Goal: Transaction & Acquisition: Purchase product/service

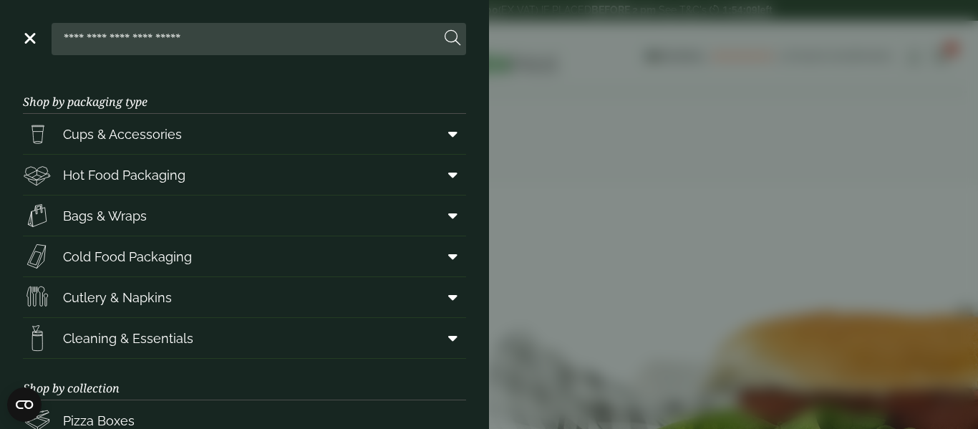
click at [29, 43] on link "Menu" at bounding box center [28, 37] width 14 height 14
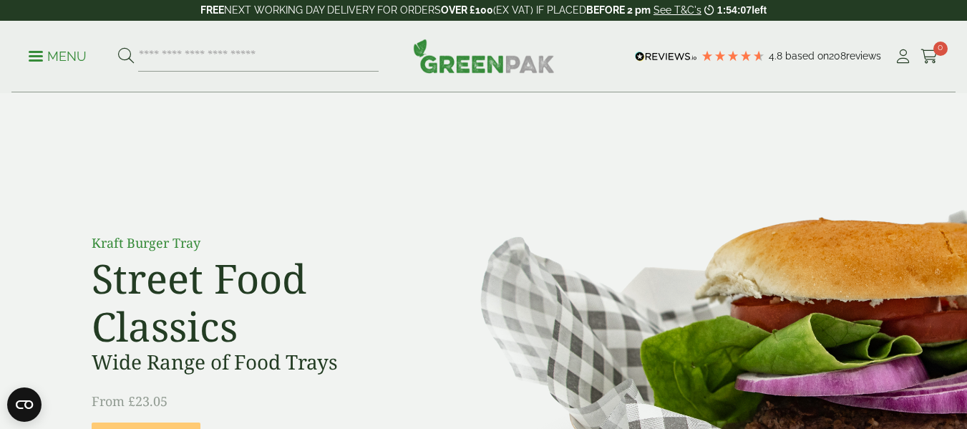
click at [40, 51] on link "Menu" at bounding box center [58, 55] width 58 height 14
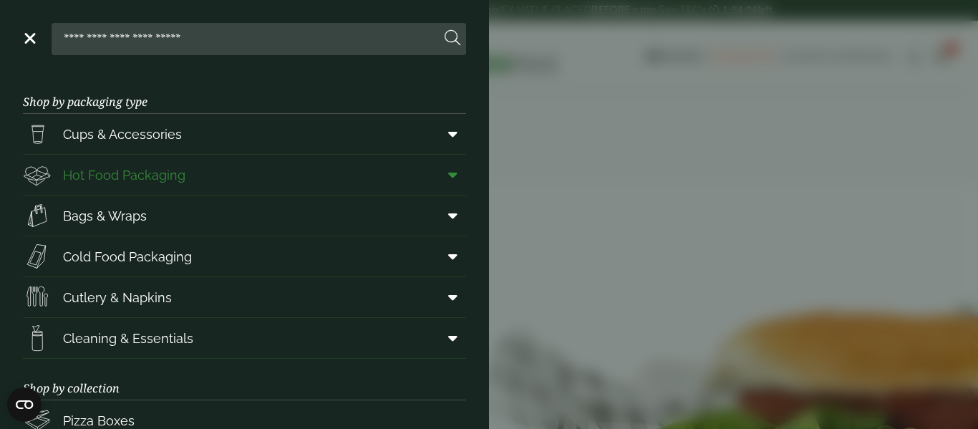
click at [174, 174] on span "Hot Food Packaging" at bounding box center [124, 174] width 122 height 19
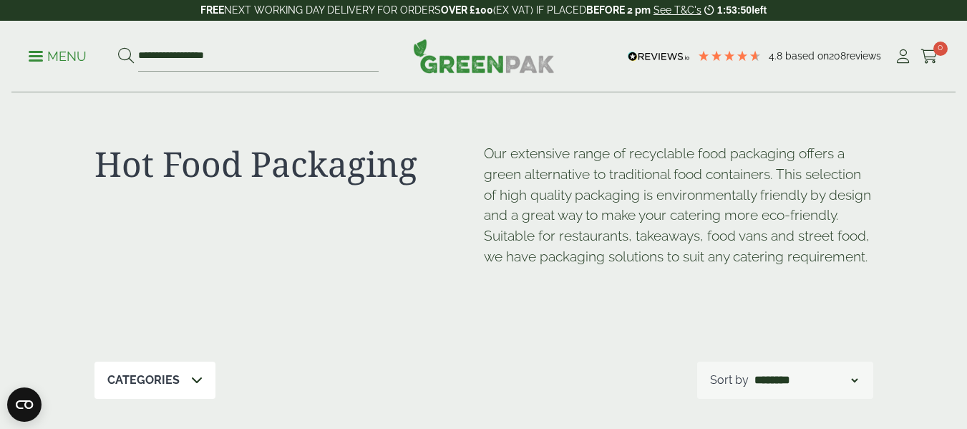
click at [34, 57] on span at bounding box center [36, 56] width 14 height 2
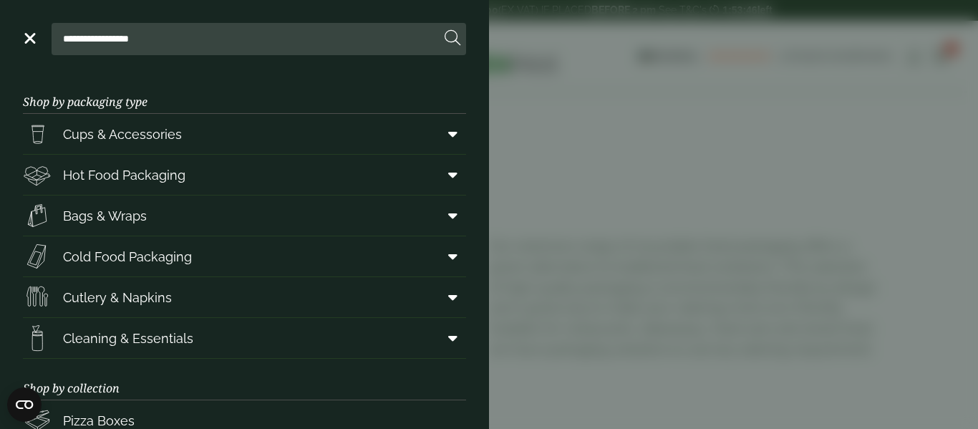
click at [25, 37] on link "Menu" at bounding box center [28, 37] width 14 height 14
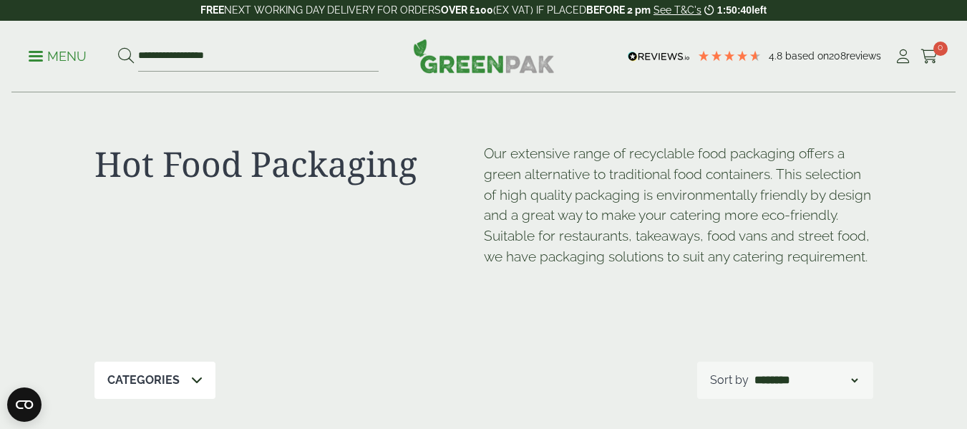
click at [36, 58] on p "Menu" at bounding box center [58, 56] width 58 height 17
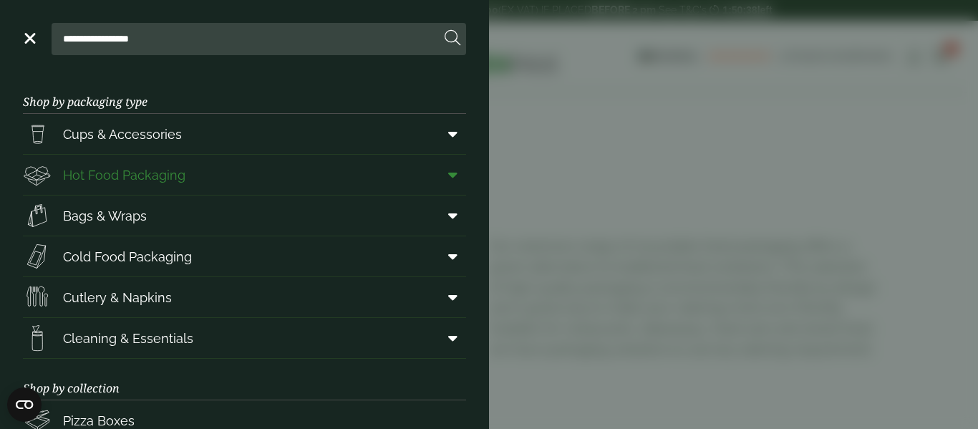
click at [163, 177] on span "Hot Food Packaging" at bounding box center [124, 174] width 122 height 19
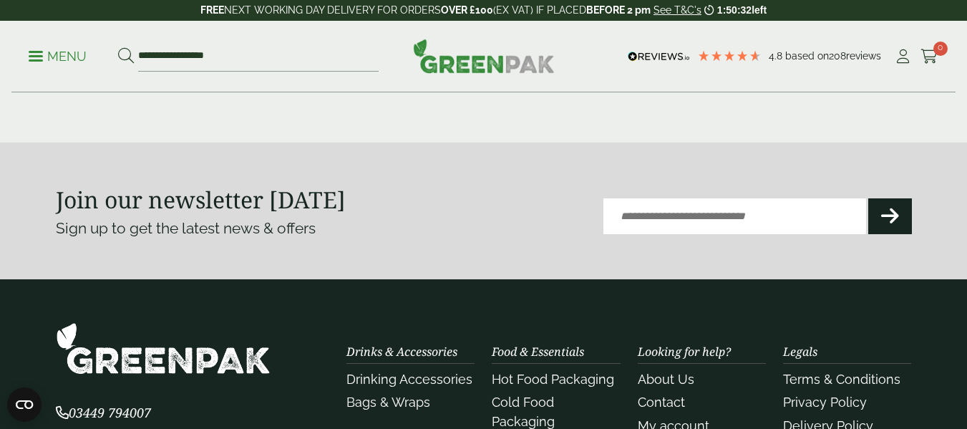
scroll to position [1789, 0]
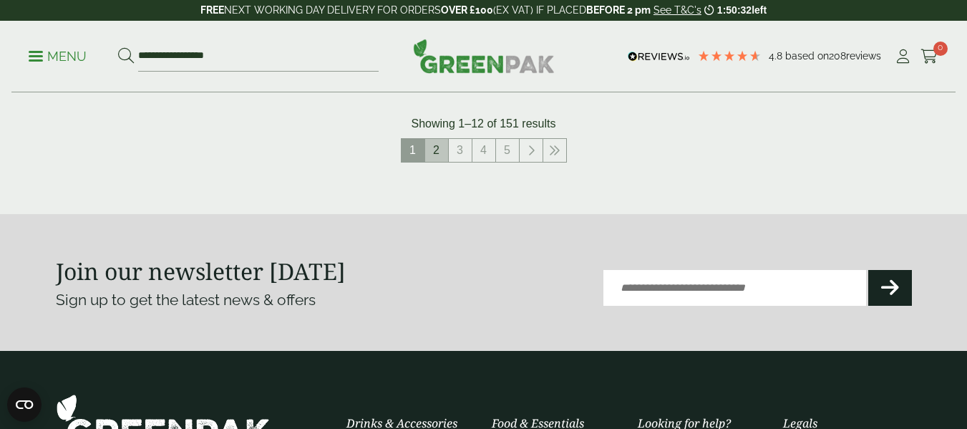
click at [433, 157] on link "2" at bounding box center [436, 150] width 23 height 23
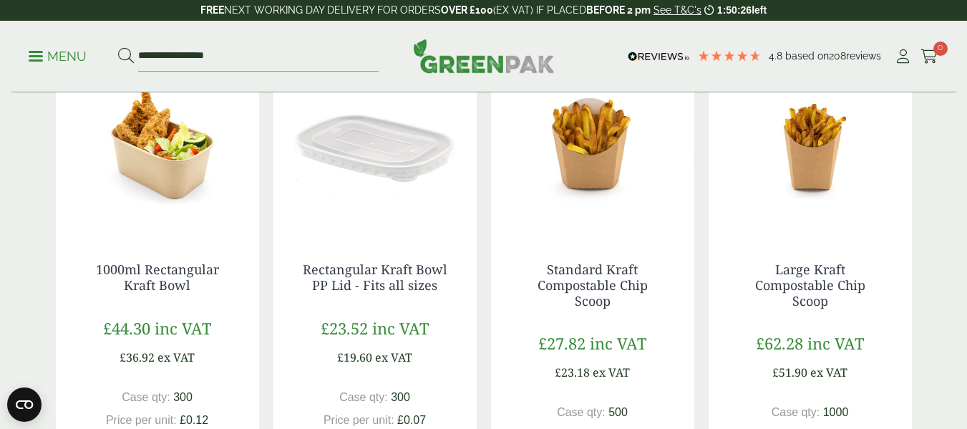
scroll to position [1575, 0]
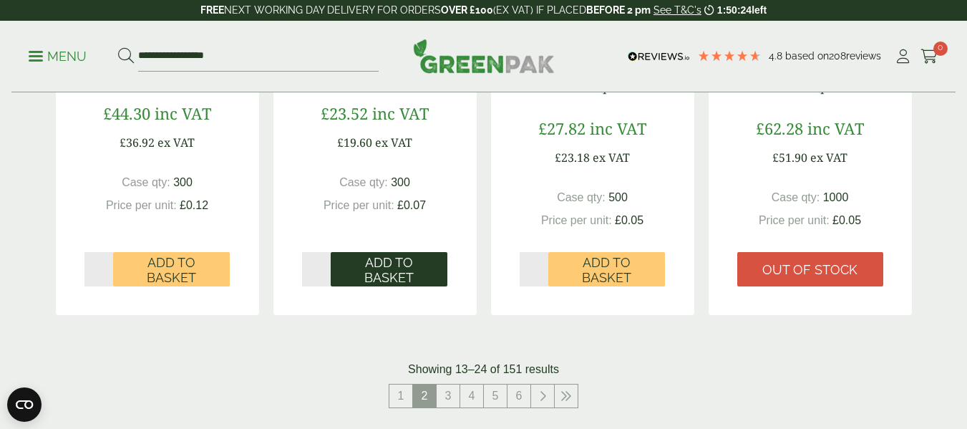
click at [361, 277] on span "Add to Basket" at bounding box center [389, 270] width 97 height 31
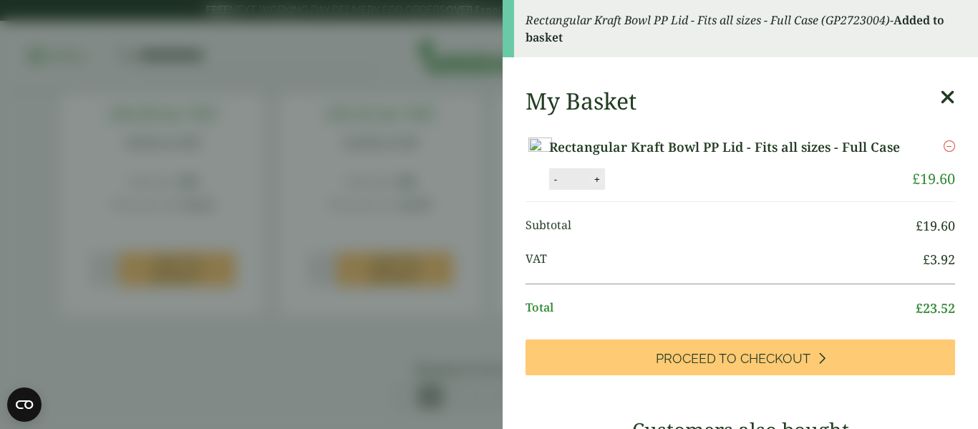
click at [604, 185] on button "+" at bounding box center [597, 179] width 14 height 12
type input "*"
click at [940, 98] on icon at bounding box center [947, 97] width 15 height 20
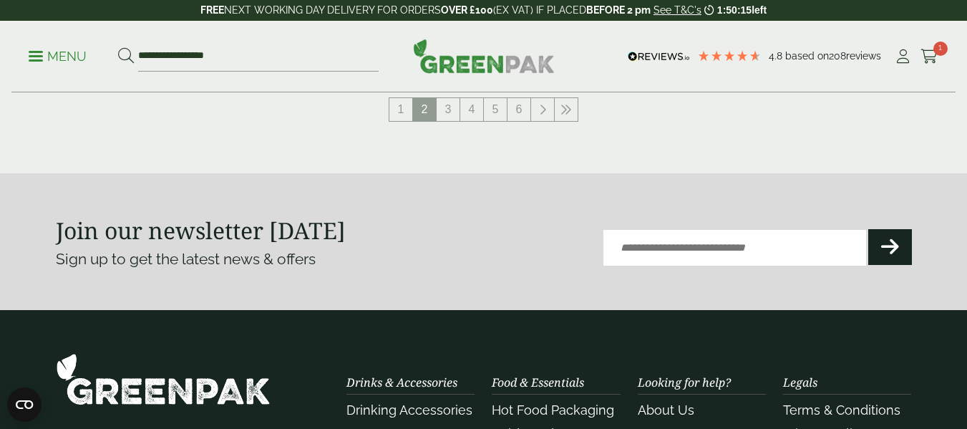
scroll to position [1789, 0]
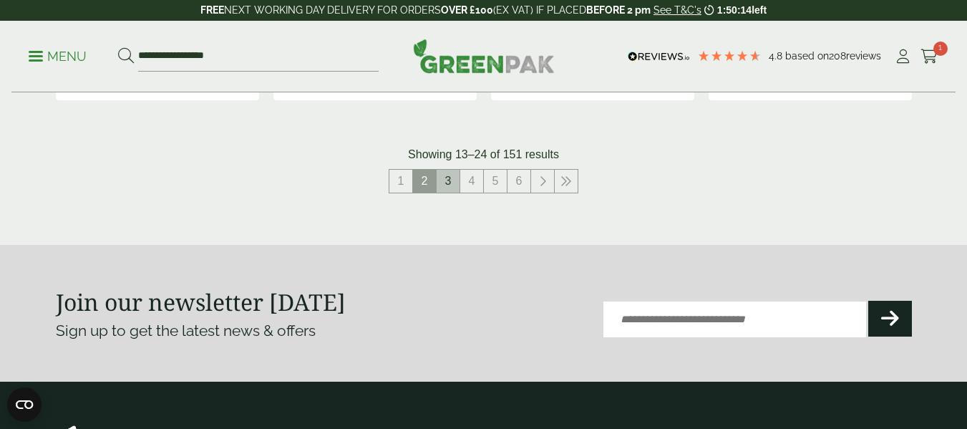
click at [449, 181] on link "3" at bounding box center [448, 181] width 23 height 23
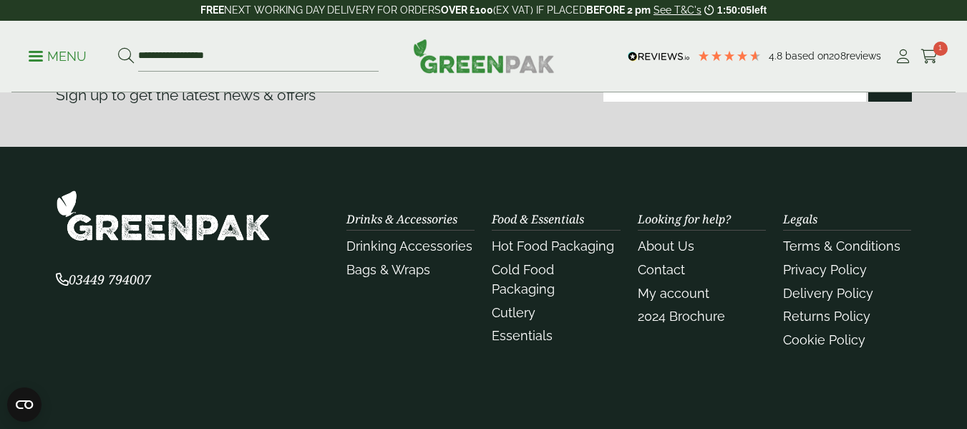
scroll to position [1789, 0]
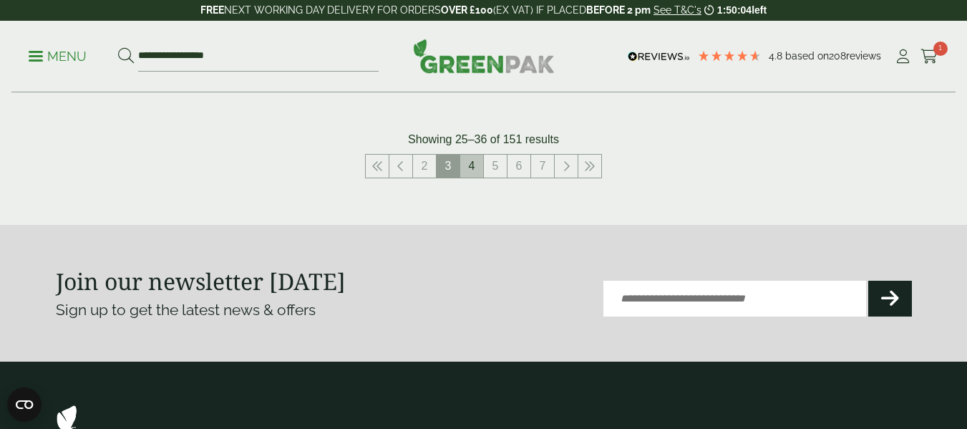
click at [475, 176] on link "4" at bounding box center [471, 166] width 23 height 23
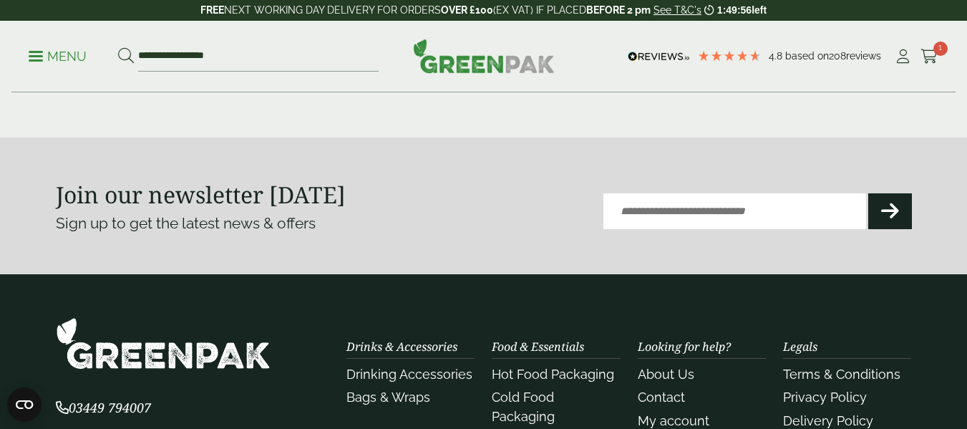
scroll to position [1646, 0]
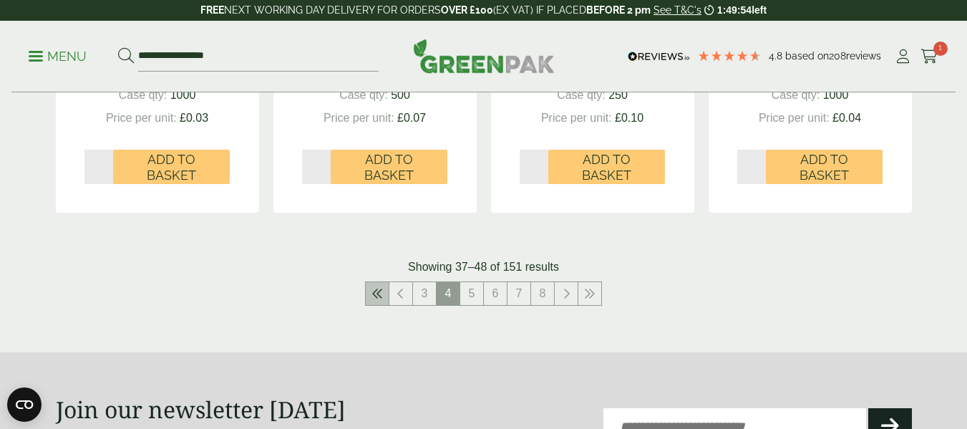
click at [379, 295] on icon at bounding box center [376, 293] width 11 height 11
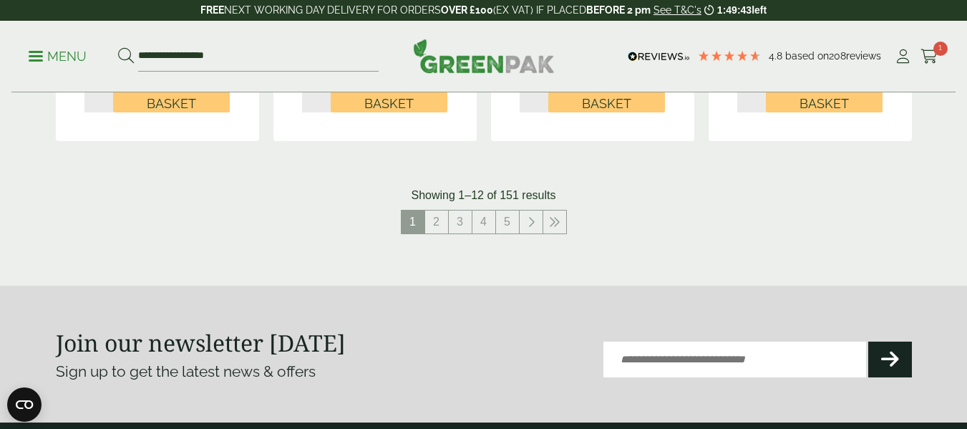
scroll to position [1789, 0]
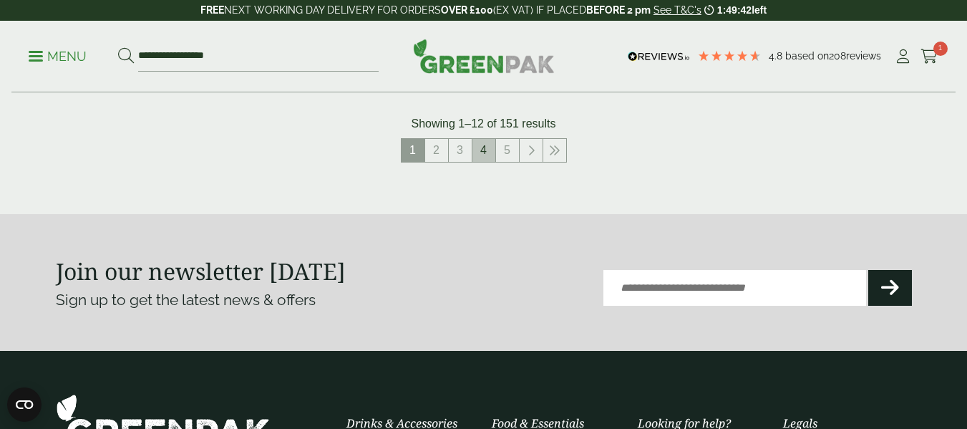
click at [477, 154] on link "4" at bounding box center [483, 150] width 23 height 23
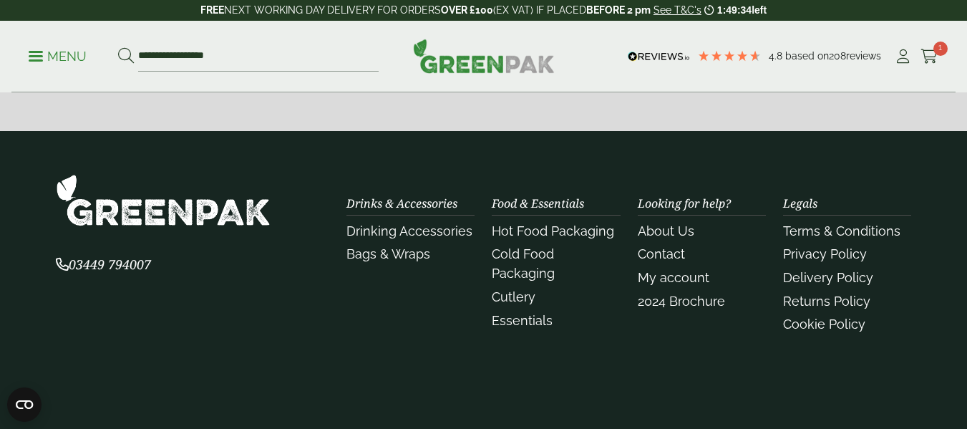
scroll to position [1718, 0]
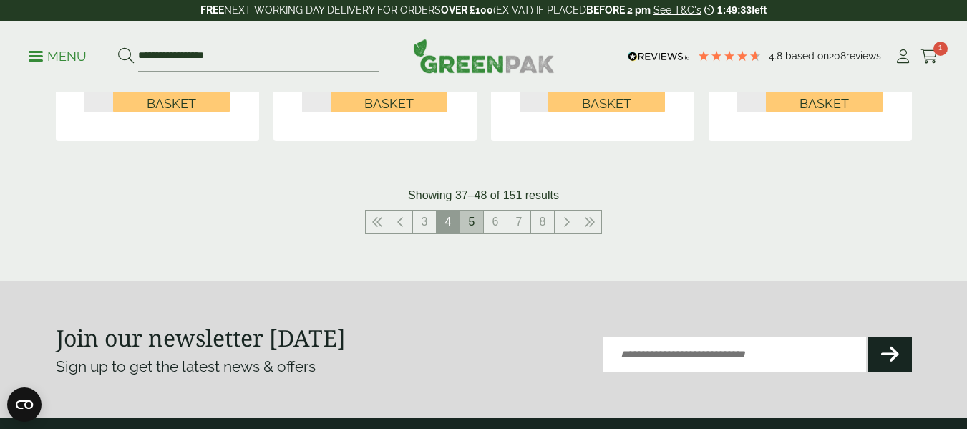
click at [476, 225] on link "5" at bounding box center [471, 221] width 23 height 23
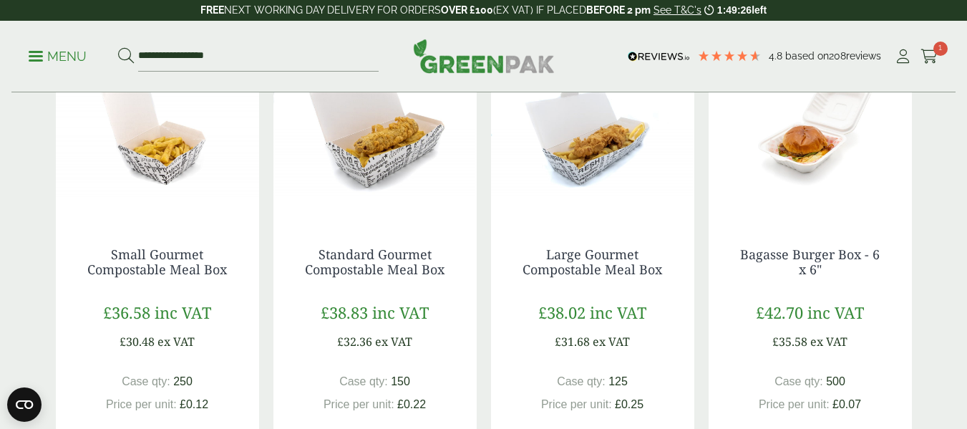
scroll to position [1789, 0]
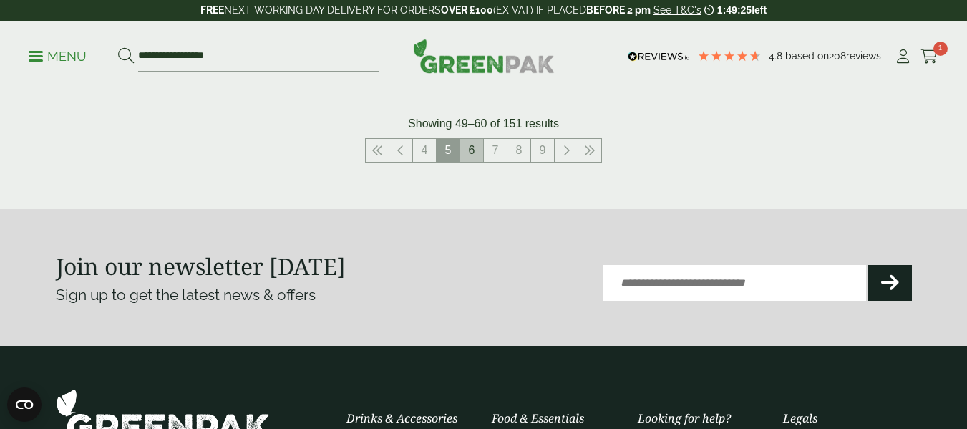
click at [470, 152] on link "6" at bounding box center [471, 150] width 23 height 23
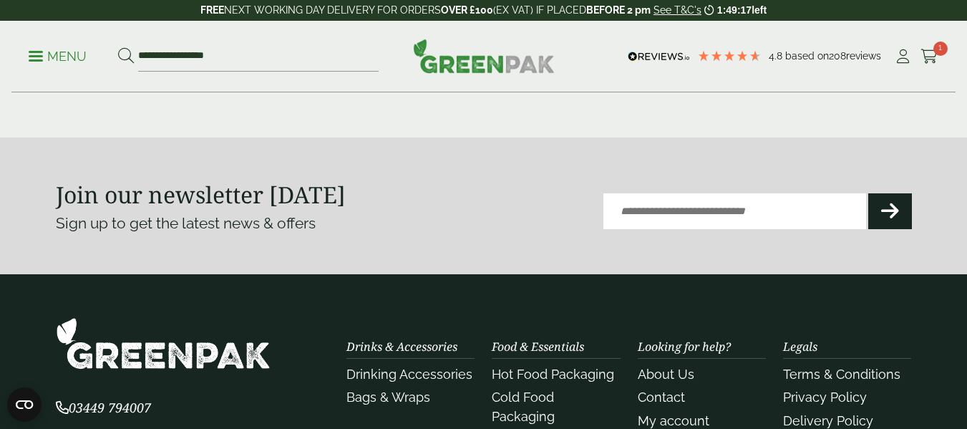
scroll to position [1646, 0]
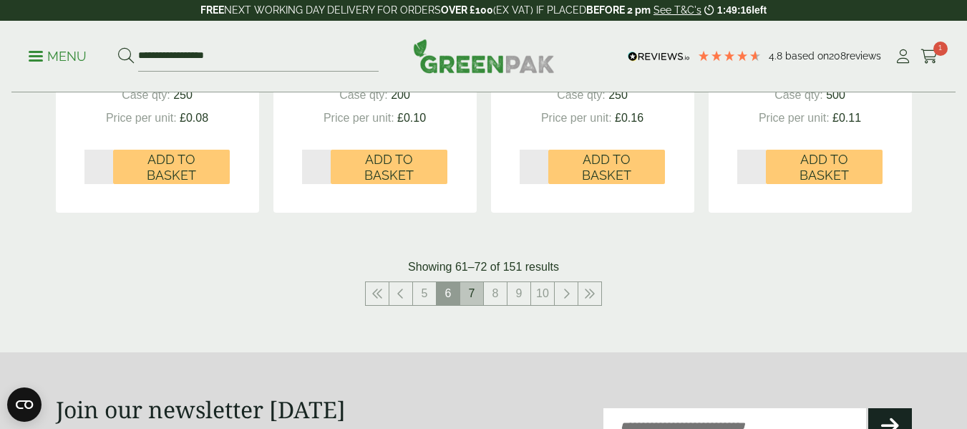
click at [465, 291] on link "7" at bounding box center [471, 293] width 23 height 23
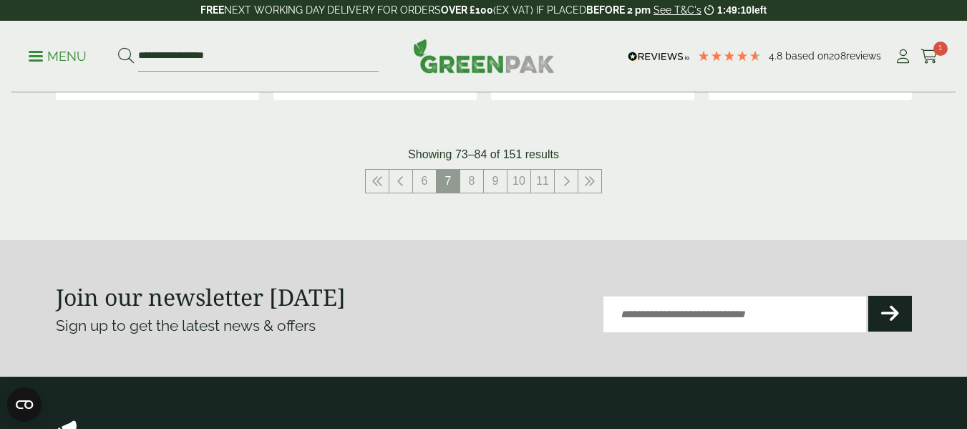
scroll to position [1861, 0]
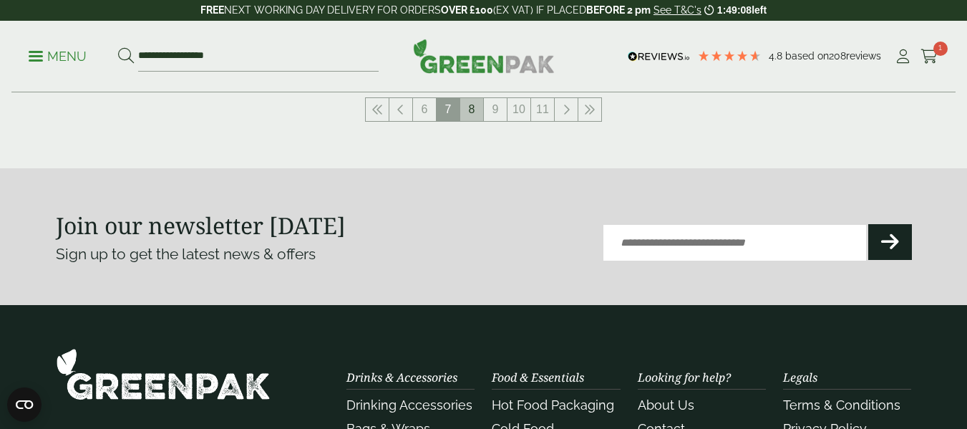
click at [468, 112] on link "8" at bounding box center [471, 109] width 23 height 23
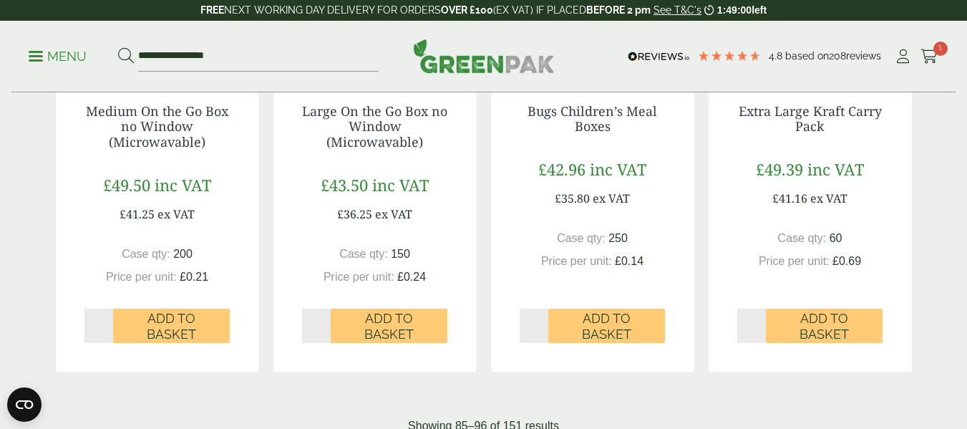
scroll to position [1861, 0]
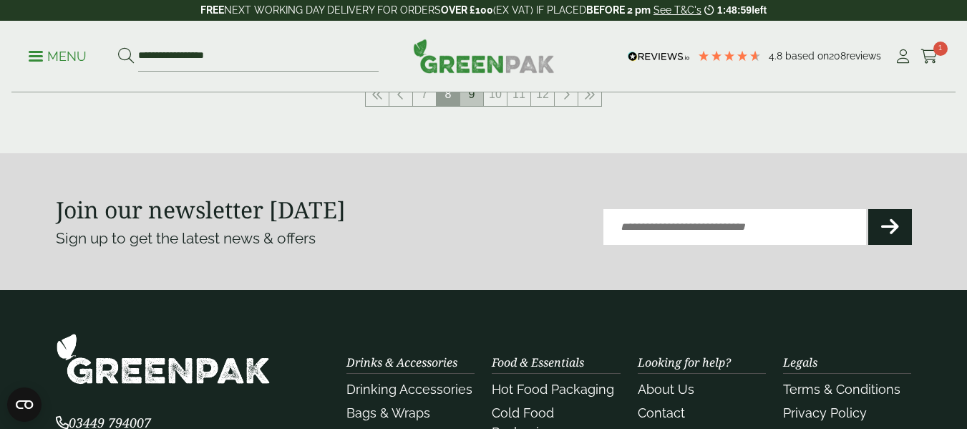
click at [477, 102] on link "9" at bounding box center [471, 94] width 23 height 23
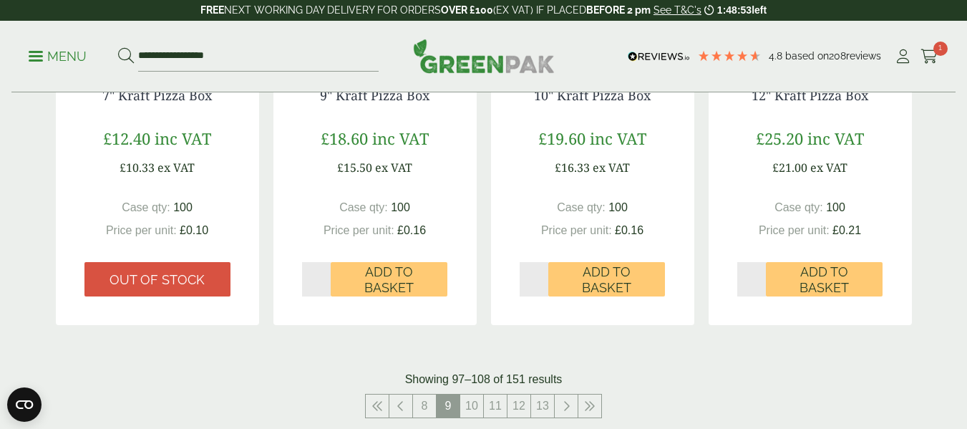
scroll to position [1789, 0]
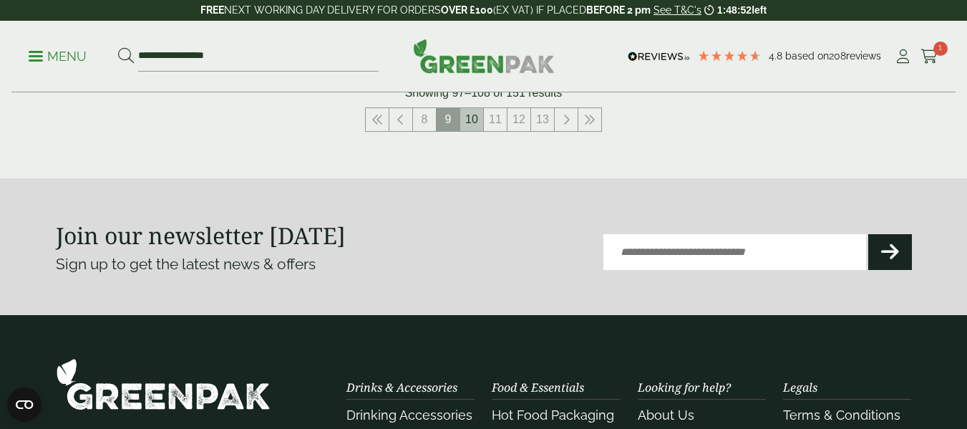
click at [477, 129] on link "10" at bounding box center [471, 119] width 23 height 23
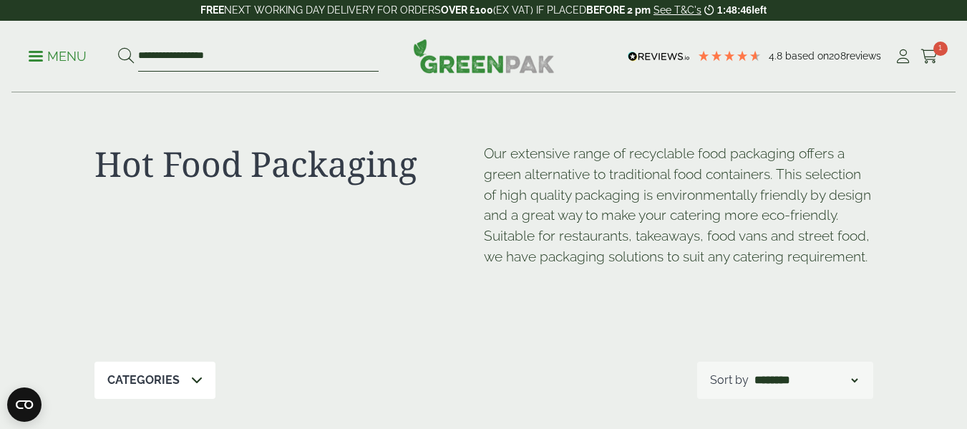
click at [273, 60] on input "**********" at bounding box center [258, 57] width 240 height 30
type input "*"
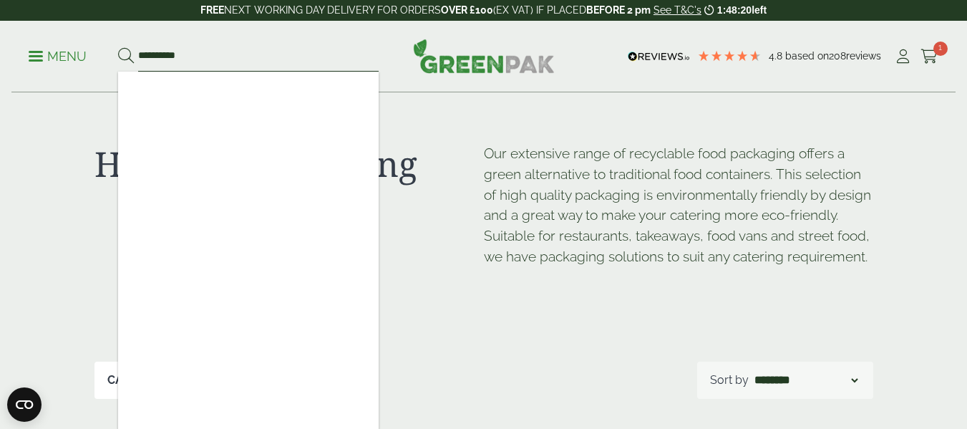
type input "*********"
click at [123, 48] on icon at bounding box center [126, 56] width 16 height 16
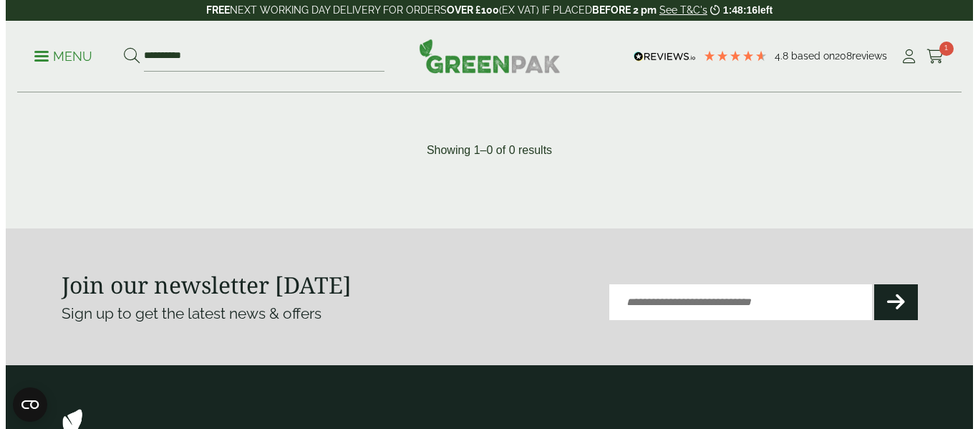
scroll to position [72, 0]
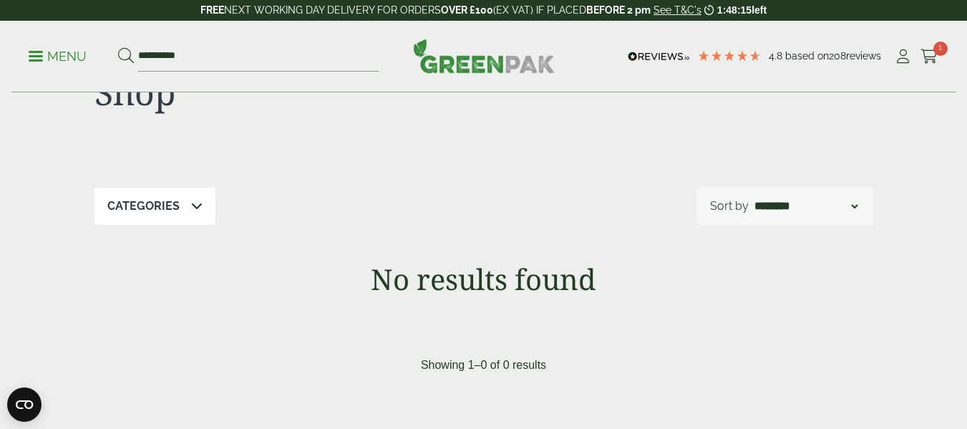
click at [193, 206] on icon at bounding box center [196, 205] width 11 height 11
click at [195, 199] on span at bounding box center [196, 206] width 11 height 17
click at [31, 56] on span at bounding box center [36, 56] width 14 height 2
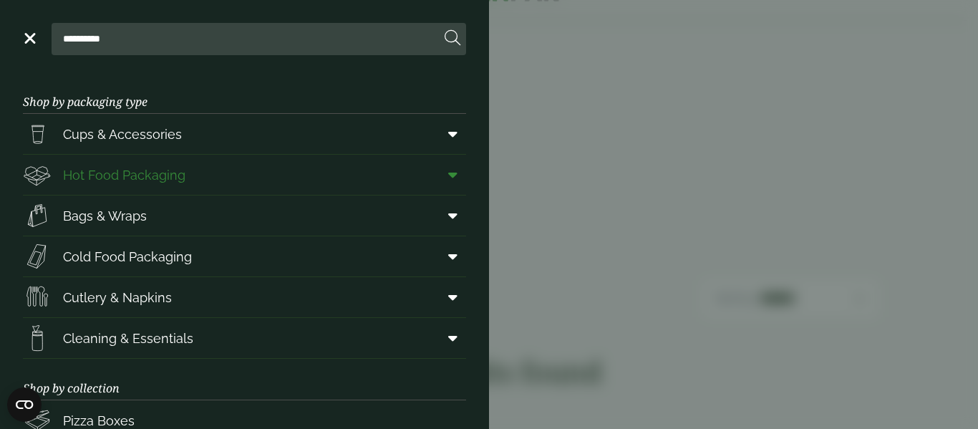
click at [120, 188] on span "Hot Food Packaging" at bounding box center [104, 174] width 162 height 29
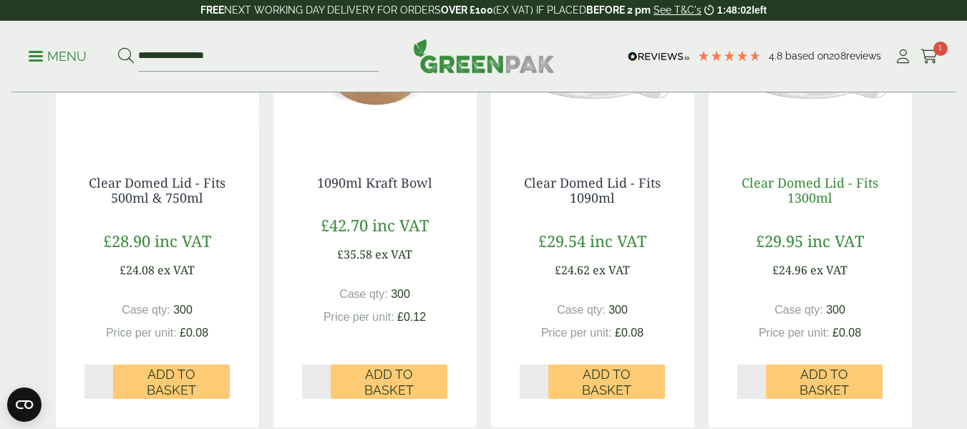
scroll to position [1646, 0]
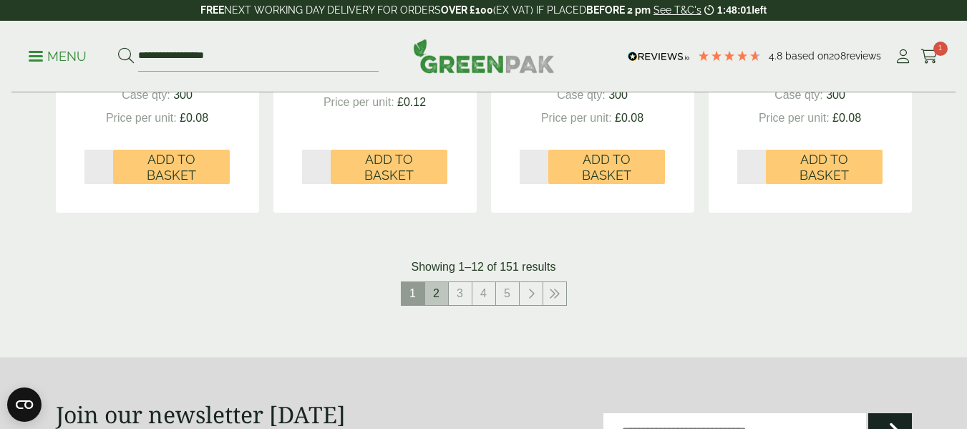
click at [436, 300] on link "2" at bounding box center [436, 293] width 23 height 23
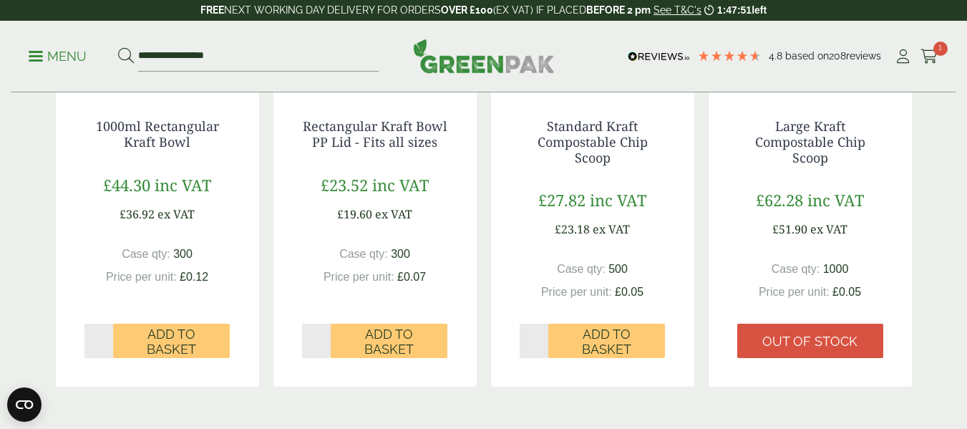
scroll to position [1646, 0]
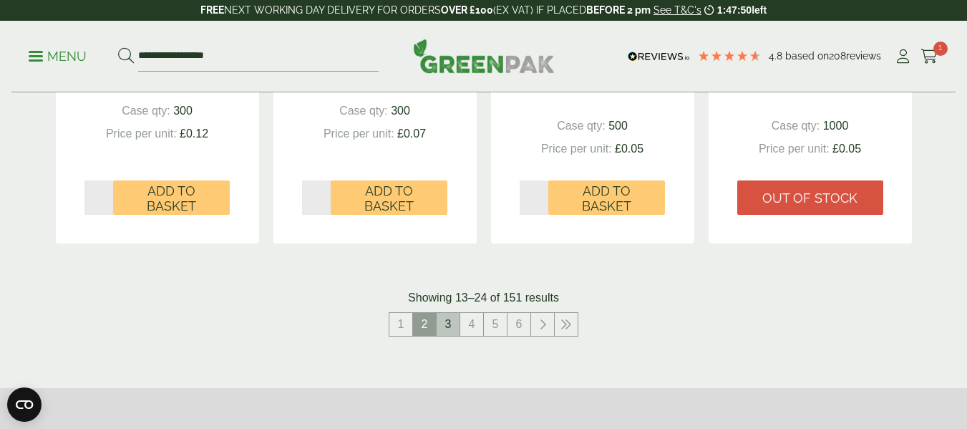
click at [453, 324] on link "3" at bounding box center [448, 324] width 23 height 23
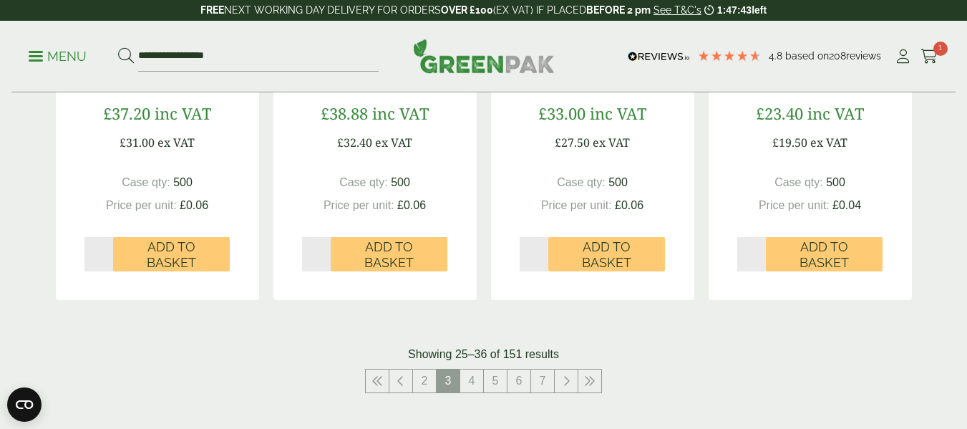
scroll to position [1789, 0]
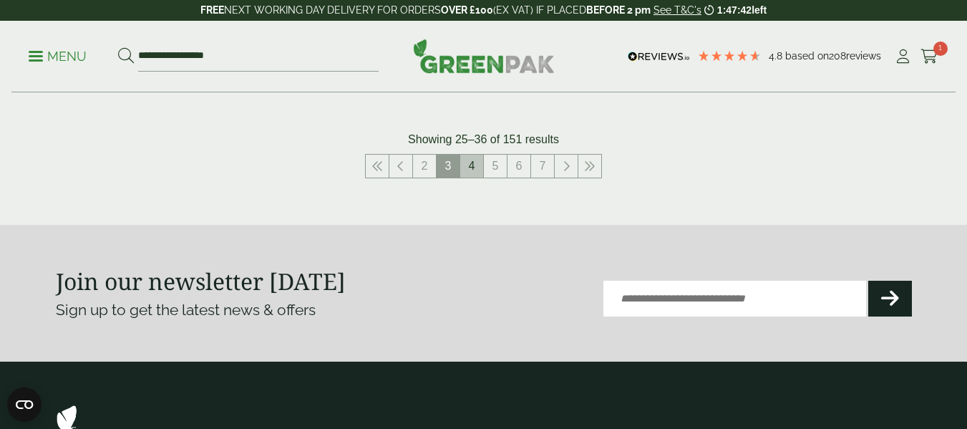
click at [470, 169] on link "4" at bounding box center [471, 166] width 23 height 23
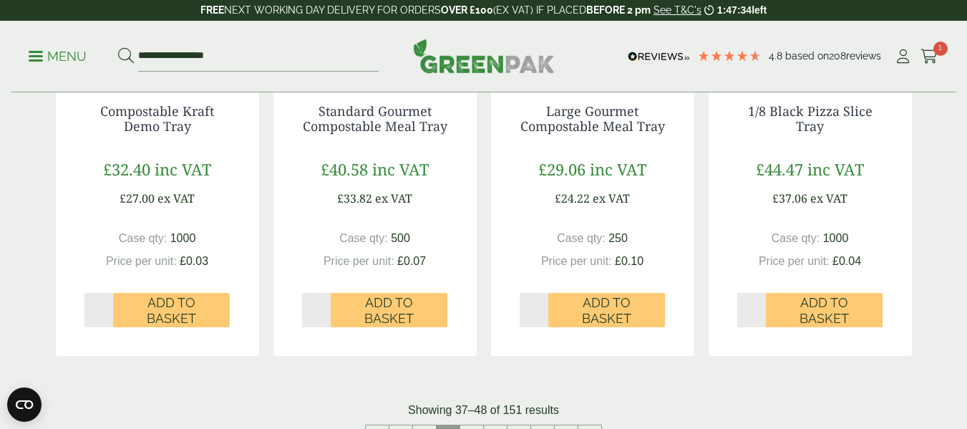
scroll to position [1646, 0]
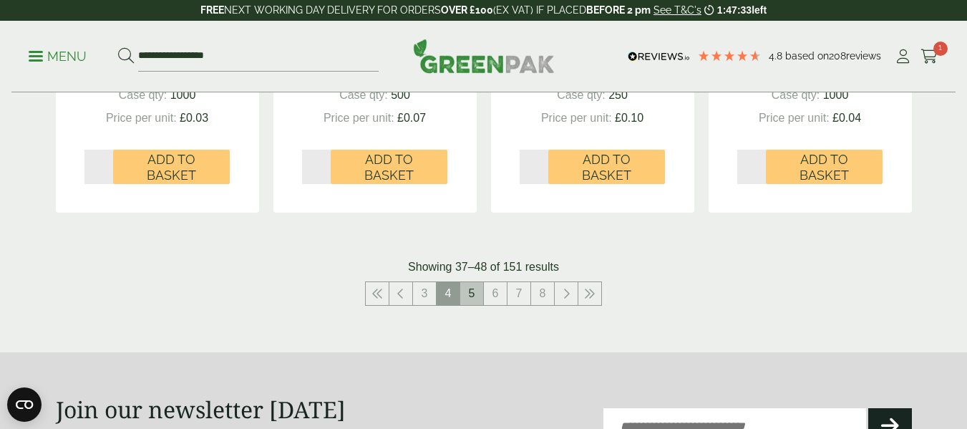
click at [476, 296] on link "5" at bounding box center [471, 293] width 23 height 23
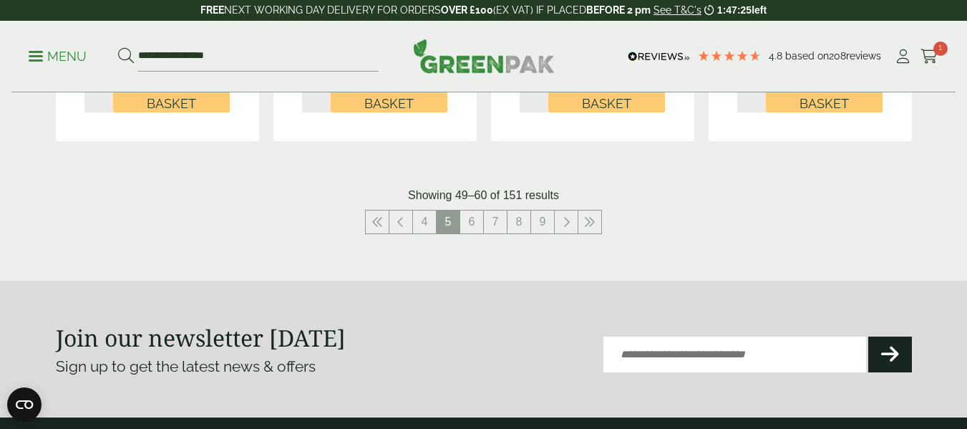
scroll to position [1789, 0]
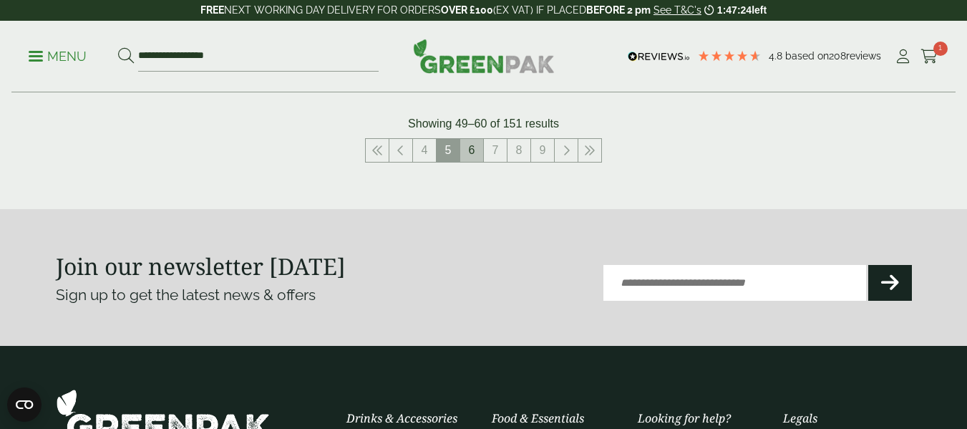
click at [472, 150] on link "6" at bounding box center [471, 150] width 23 height 23
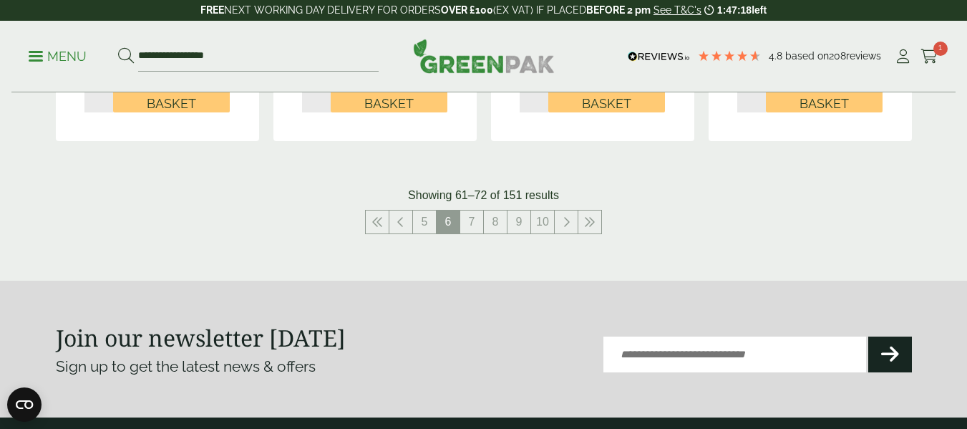
scroll to position [1646, 0]
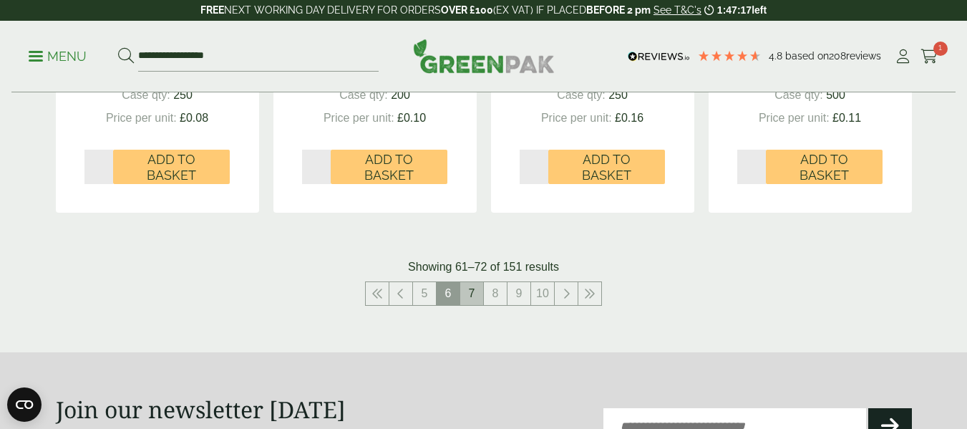
click at [473, 293] on link "7" at bounding box center [471, 293] width 23 height 23
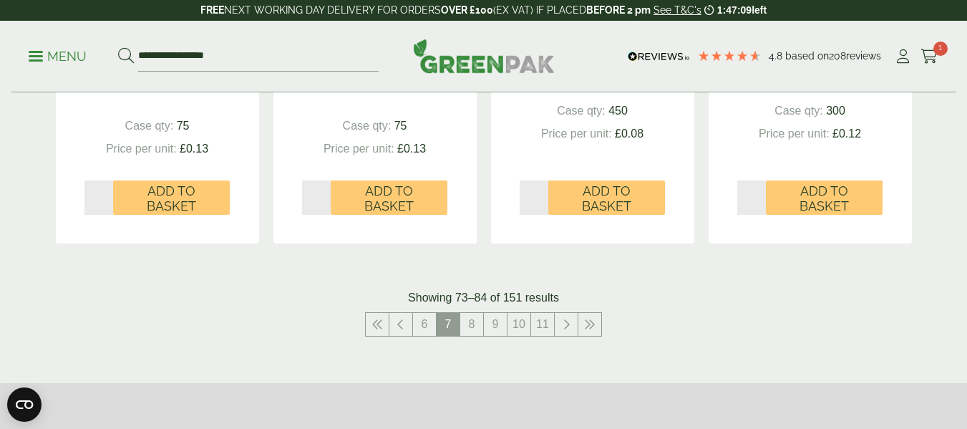
scroll to position [1789, 0]
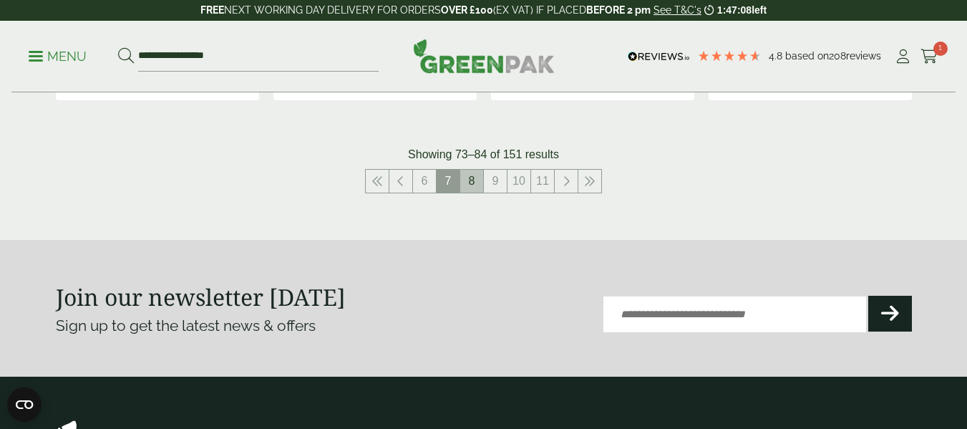
click at [476, 184] on link "8" at bounding box center [471, 181] width 23 height 23
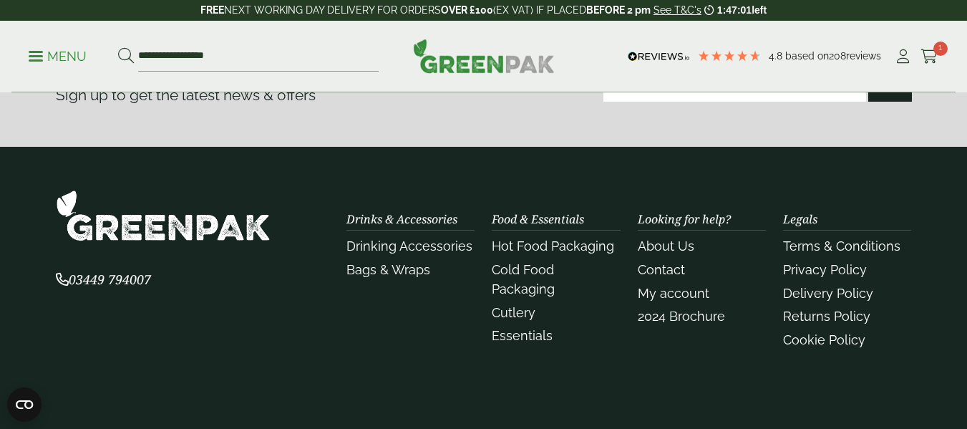
scroll to position [1646, 0]
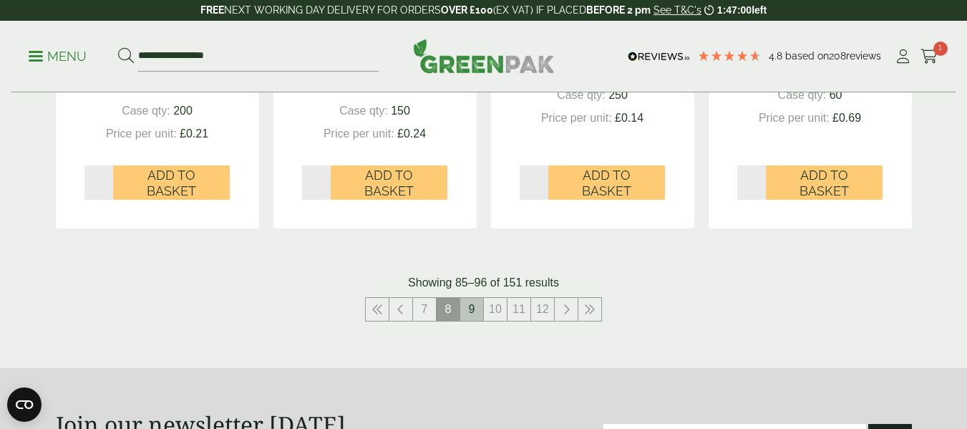
click at [468, 311] on link "9" at bounding box center [471, 309] width 23 height 23
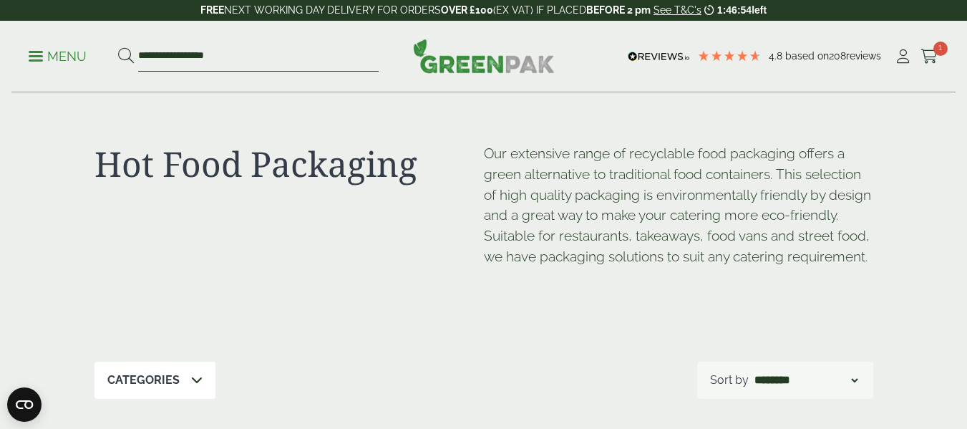
click at [238, 57] on input "**********" at bounding box center [258, 57] width 240 height 30
type input "*"
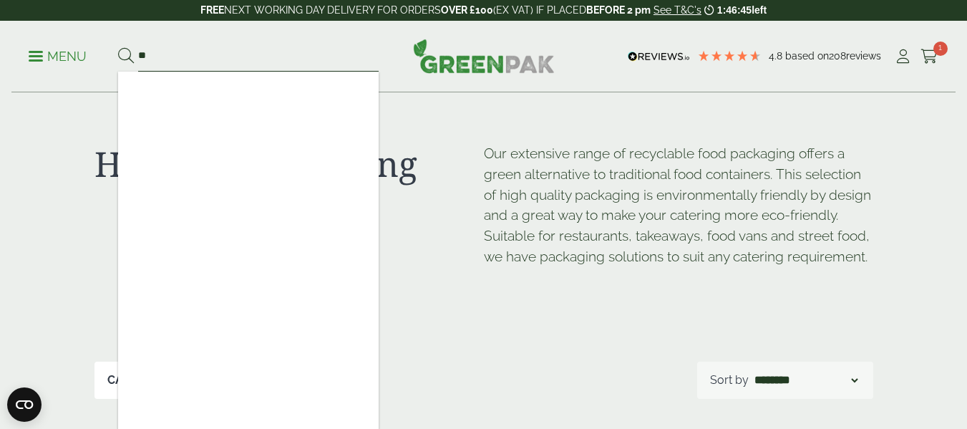
type input "*"
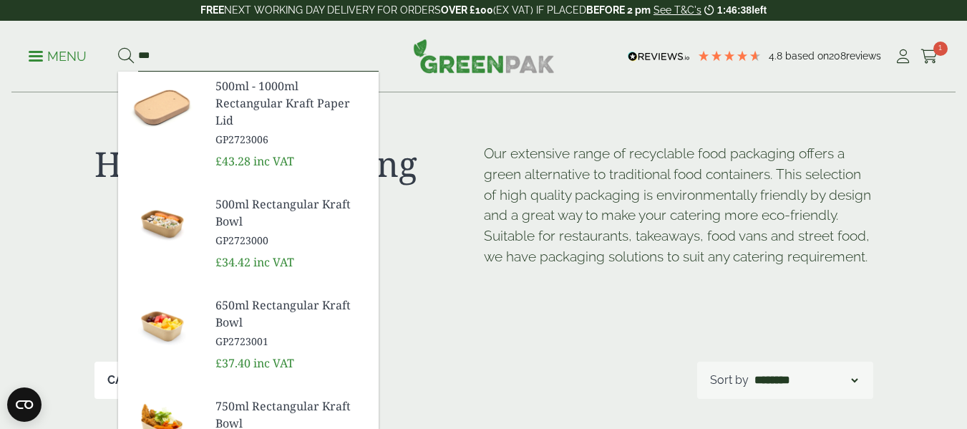
type input "***"
click at [251, 217] on span "500ml Rectangular Kraft Bowl" at bounding box center [291, 212] width 152 height 34
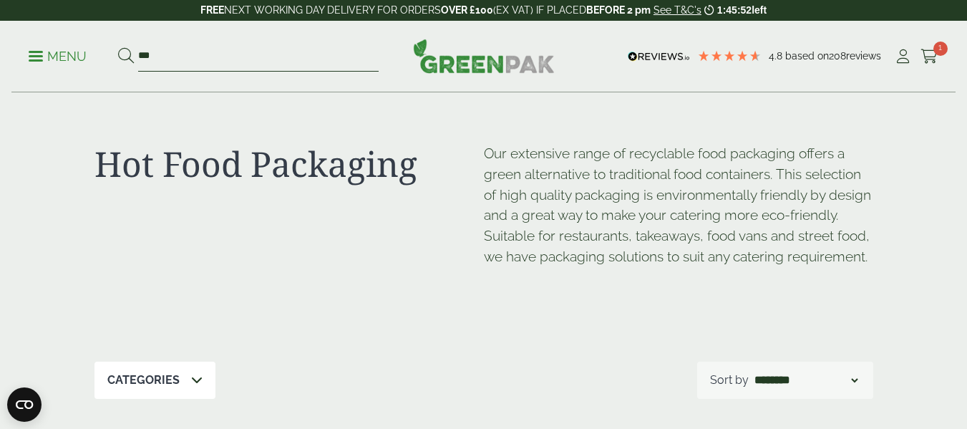
click at [251, 64] on input "***" at bounding box center [258, 57] width 240 height 30
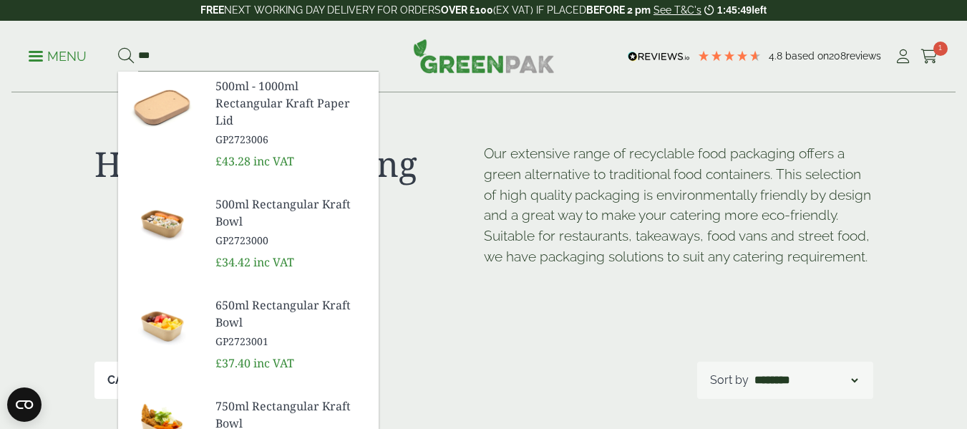
click at [254, 306] on span "650ml Rectangular Kraft Bowl" at bounding box center [291, 313] width 152 height 34
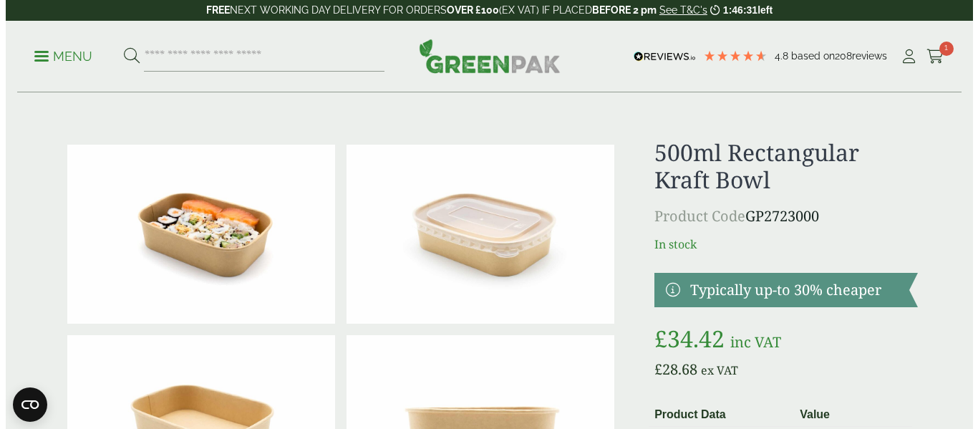
scroll to position [286, 0]
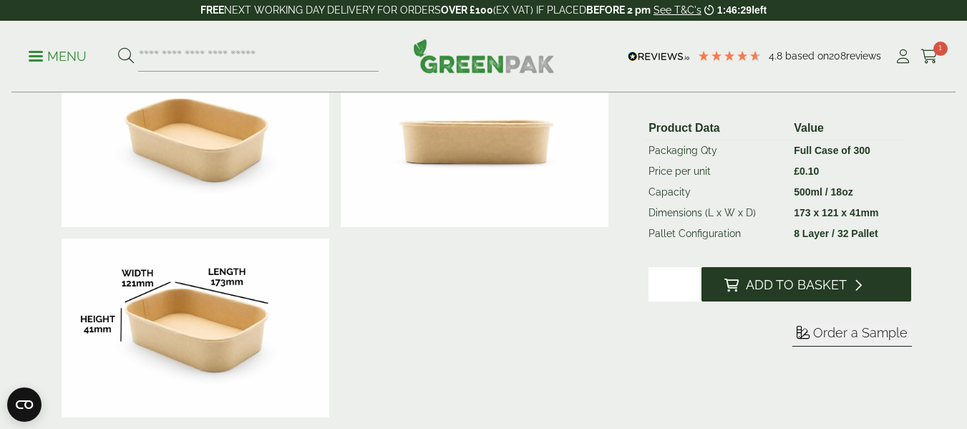
click at [826, 291] on span "Add to Basket" at bounding box center [796, 285] width 101 height 16
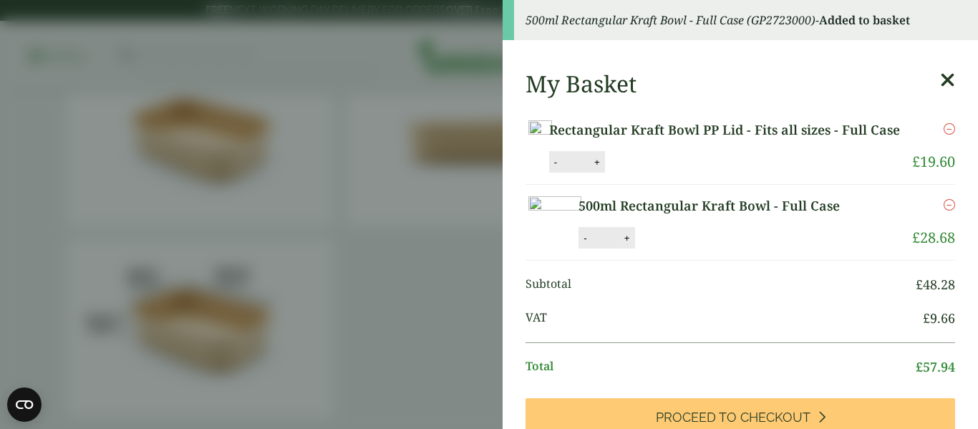
click at [634, 244] on button "+" at bounding box center [627, 238] width 14 height 12
type input "*"
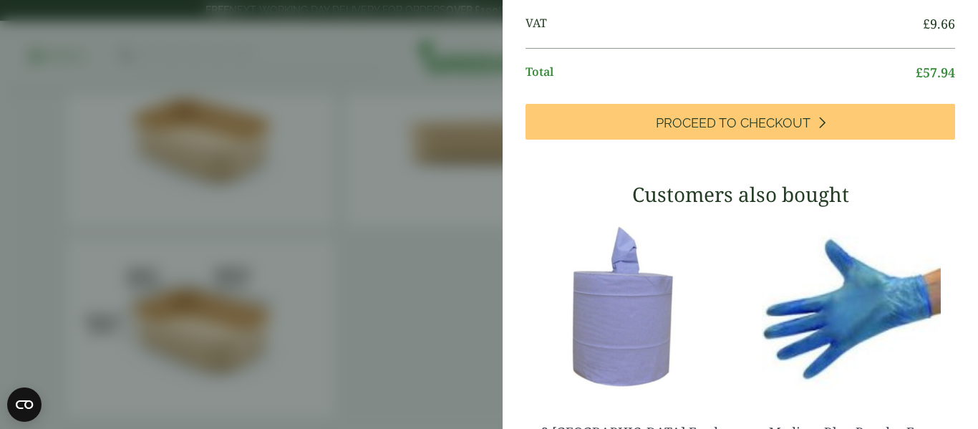
scroll to position [13, 0]
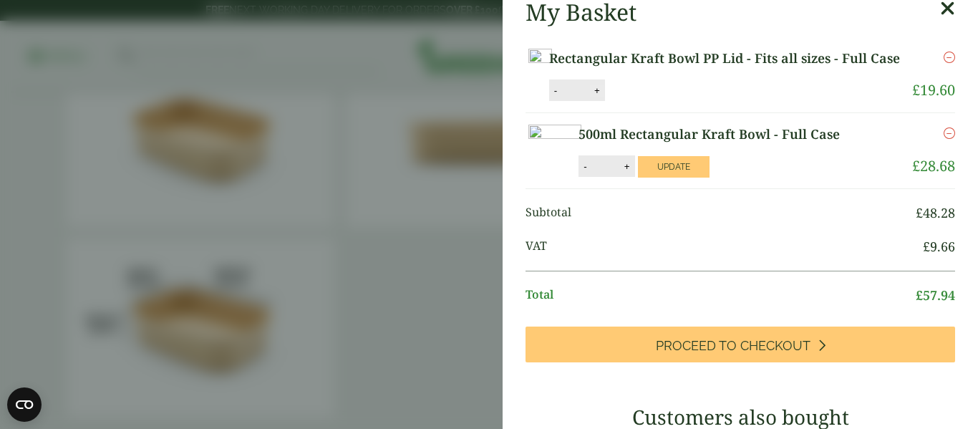
click at [604, 97] on button "+" at bounding box center [597, 90] width 14 height 12
type input "*"
click at [679, 102] on button "Update" at bounding box center [644, 90] width 72 height 21
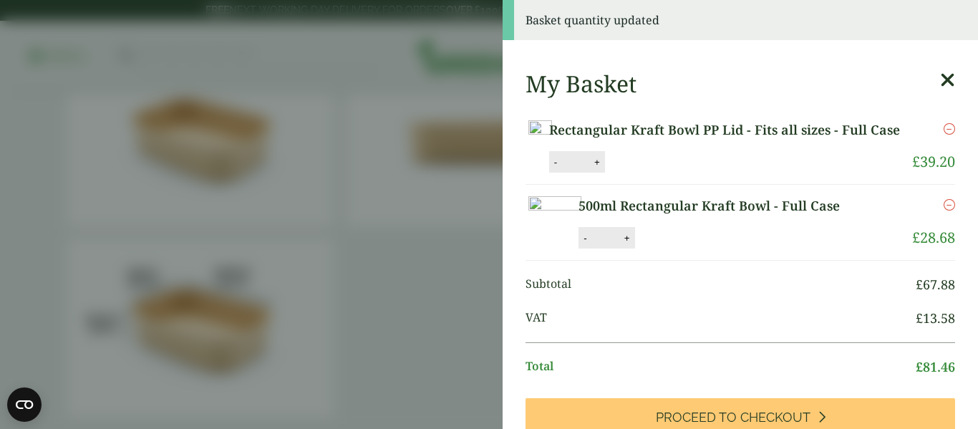
scroll to position [143, 0]
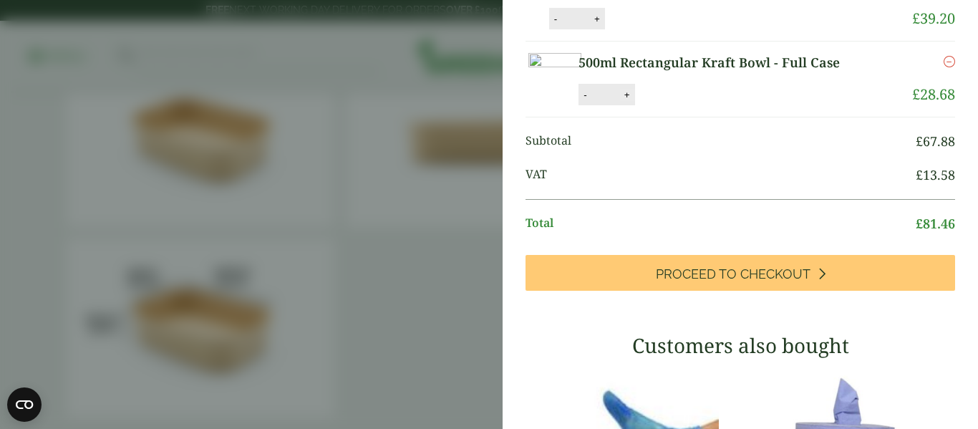
click at [634, 101] on button "+" at bounding box center [627, 95] width 14 height 12
type input "*"
click at [709, 106] on button "Update" at bounding box center [674, 94] width 72 height 21
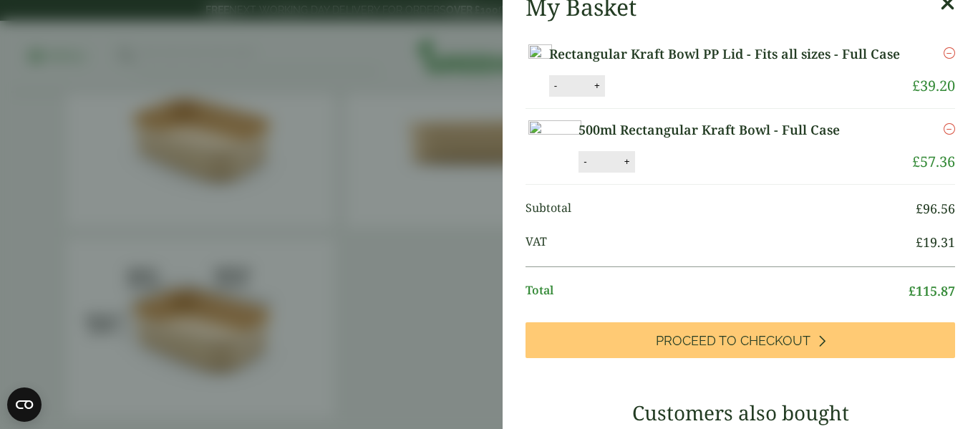
scroll to position [84, 0]
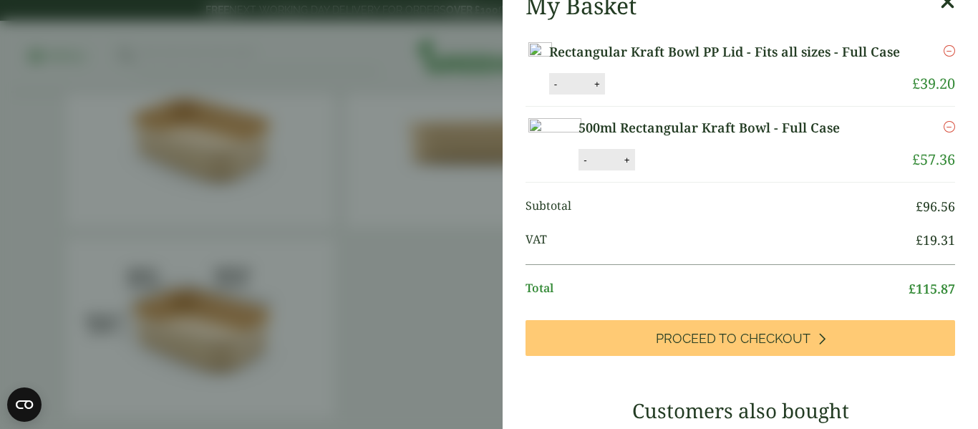
click at [394, 38] on aside "Basket quantity updated My Basket Rectangular Kraft Bowl PP Lid - Fits all size…" at bounding box center [489, 214] width 978 height 429
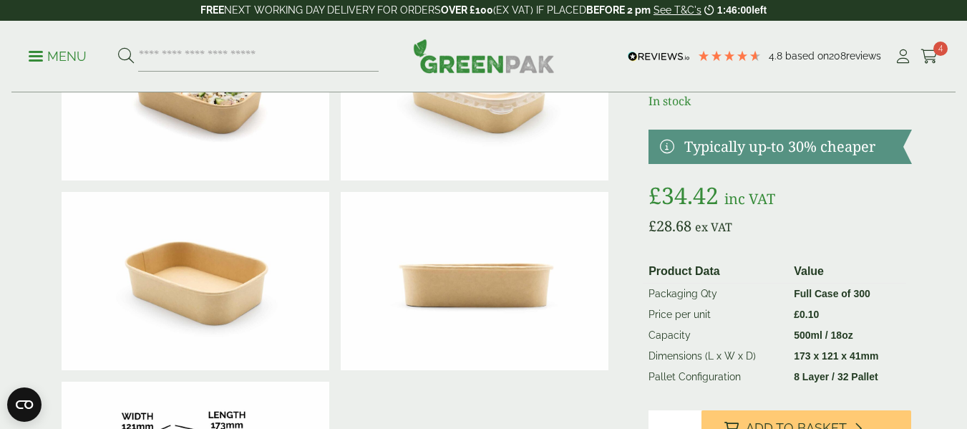
scroll to position [0, 0]
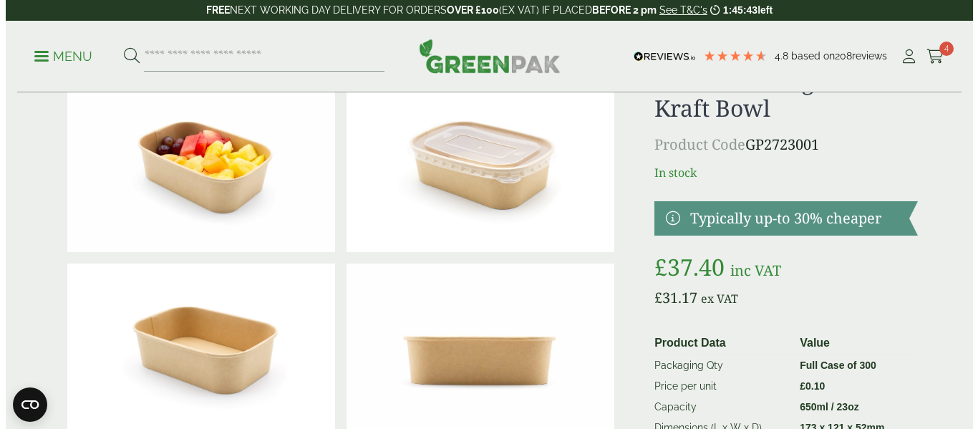
scroll to position [215, 0]
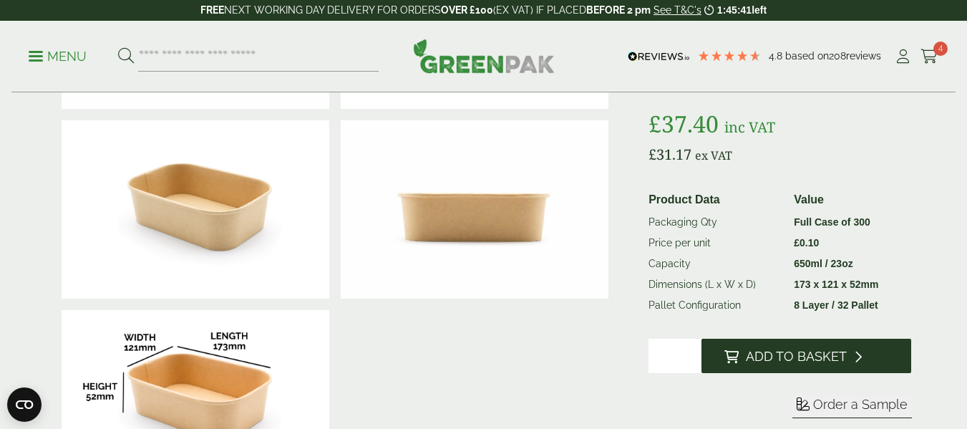
click at [824, 354] on span "Add to Basket" at bounding box center [796, 357] width 101 height 16
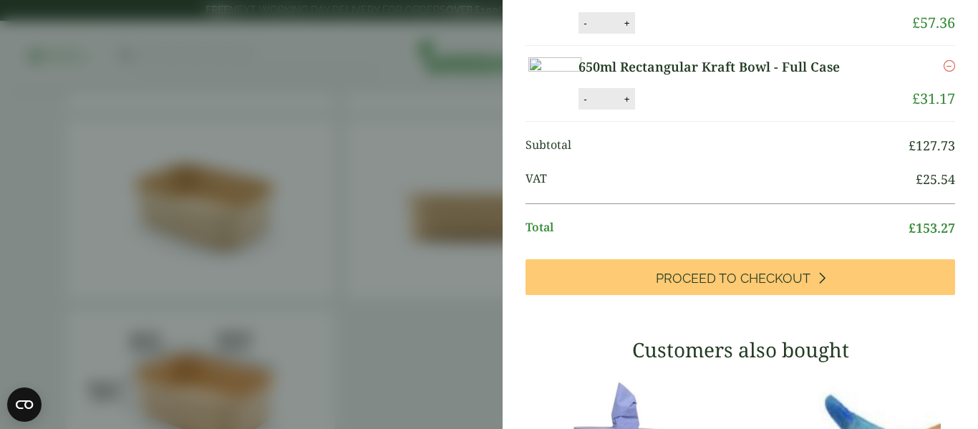
click at [430, 54] on aside "650ml Rectangular Kraft Bowl - Full Case (GP2723001) - Added to basket My Baske…" at bounding box center [489, 214] width 978 height 429
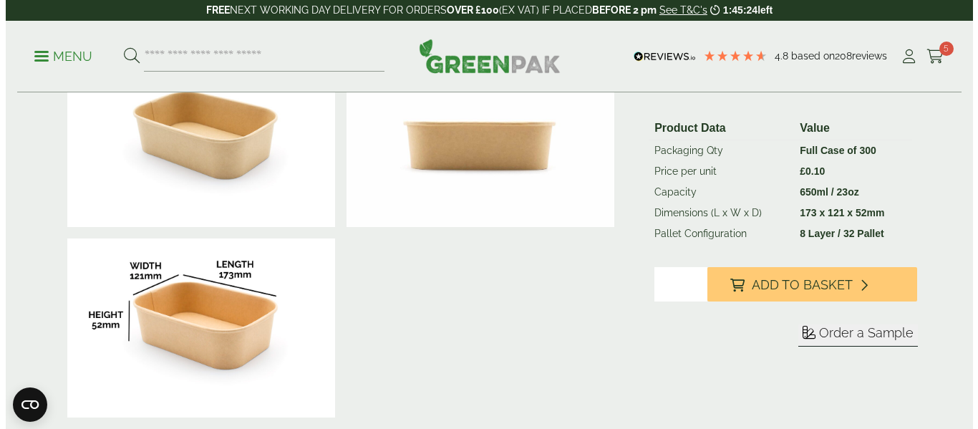
scroll to position [143, 0]
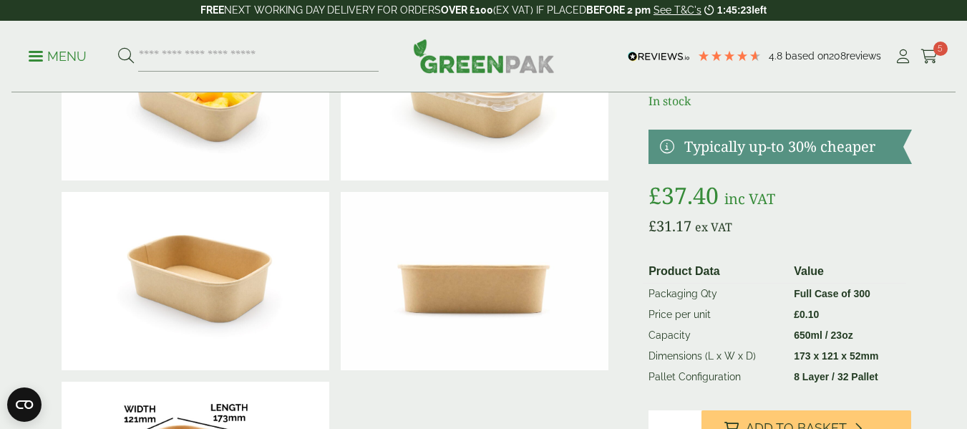
click at [929, 53] on icon at bounding box center [929, 56] width 18 height 14
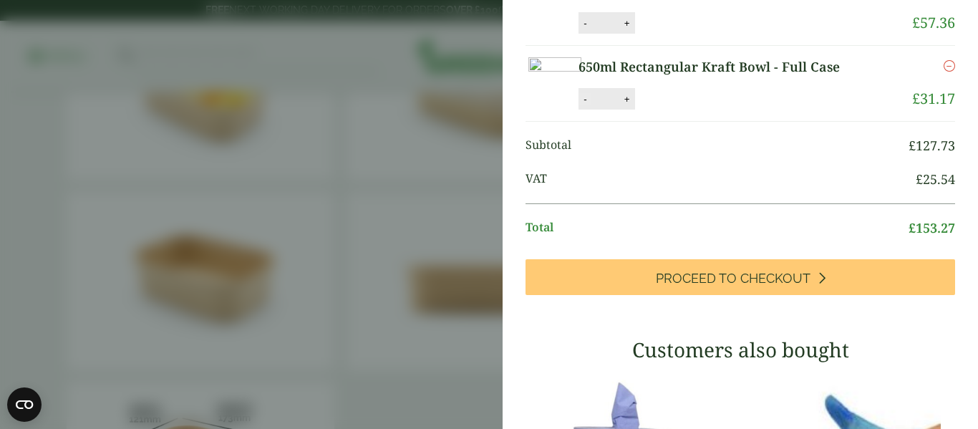
click at [591, 105] on button "-" at bounding box center [584, 99] width 11 height 12
click at [709, 110] on button "Update" at bounding box center [674, 99] width 72 height 21
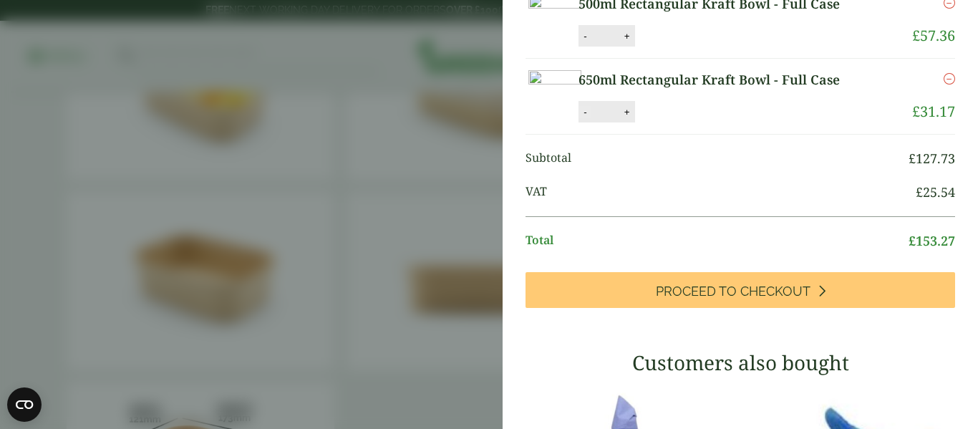
click at [591, 118] on button "-" at bounding box center [584, 112] width 11 height 12
click at [709, 123] on button "Update" at bounding box center [674, 112] width 72 height 21
type input "*"
click at [943, 84] on icon "Remove this item" at bounding box center [948, 78] width 11 height 11
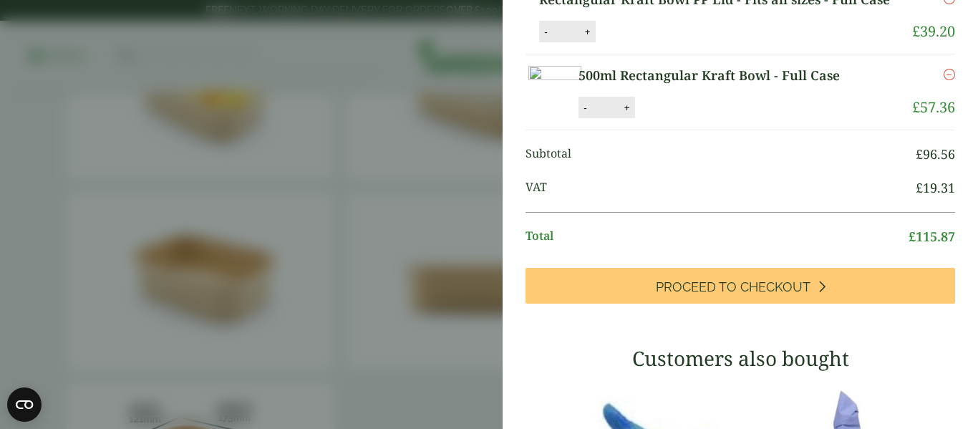
scroll to position [59, 0]
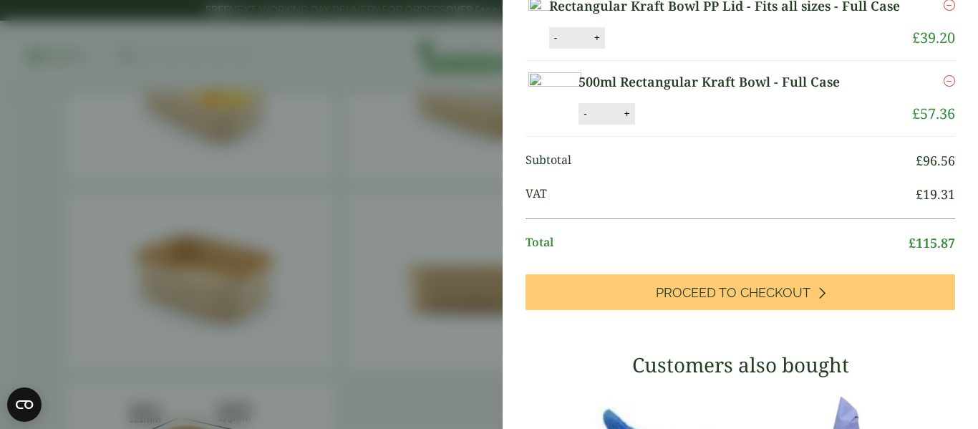
click at [591, 120] on button "-" at bounding box center [584, 113] width 11 height 12
type input "*"
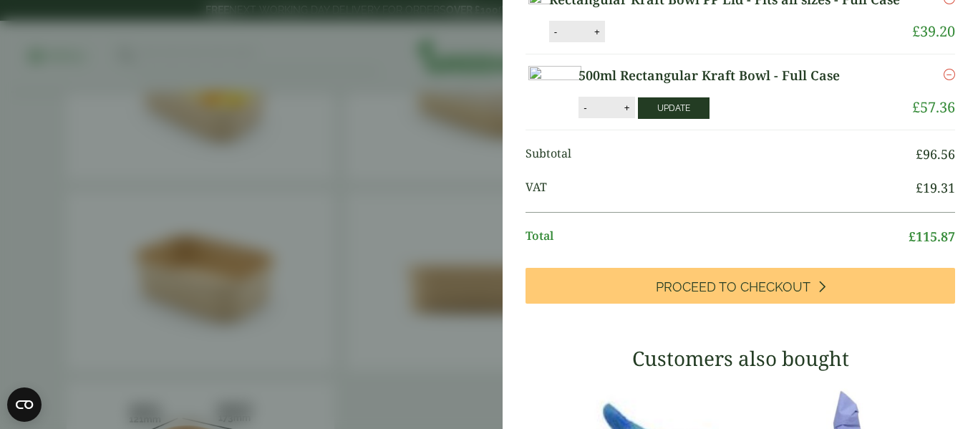
click at [709, 119] on button "Update" at bounding box center [674, 107] width 72 height 21
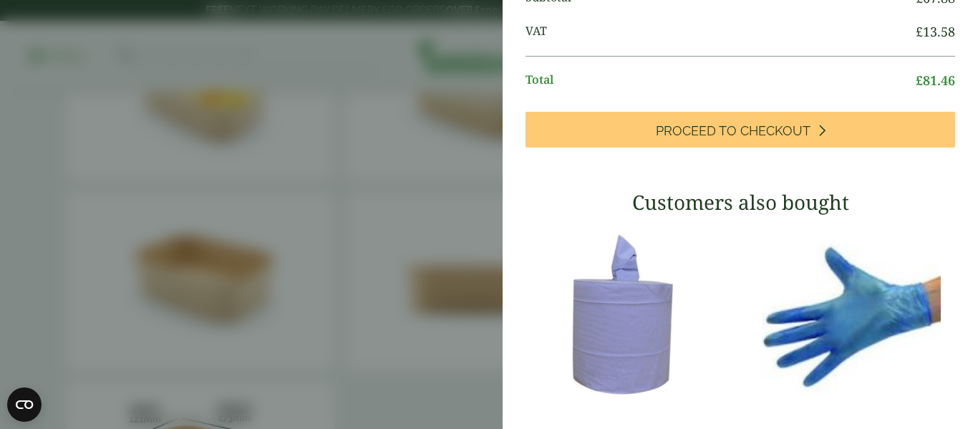
scroll to position [0, 0]
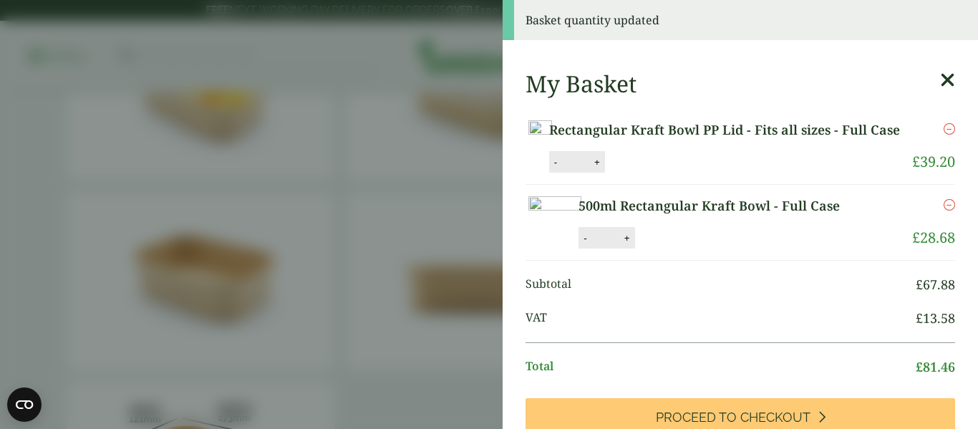
click at [52, 22] on aside "Basket quantity updated My Basket Rectangular Kraft Bowl PP Lid - Fits all size…" at bounding box center [489, 214] width 978 height 429
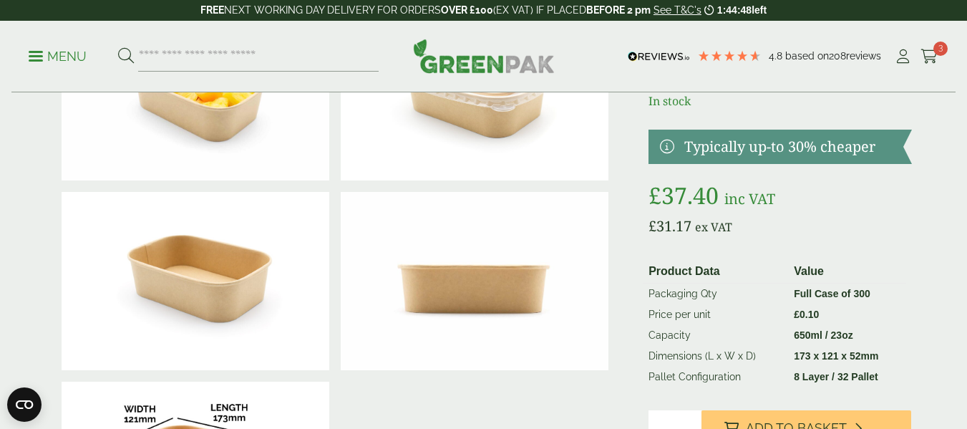
click at [39, 57] on span at bounding box center [36, 56] width 14 height 2
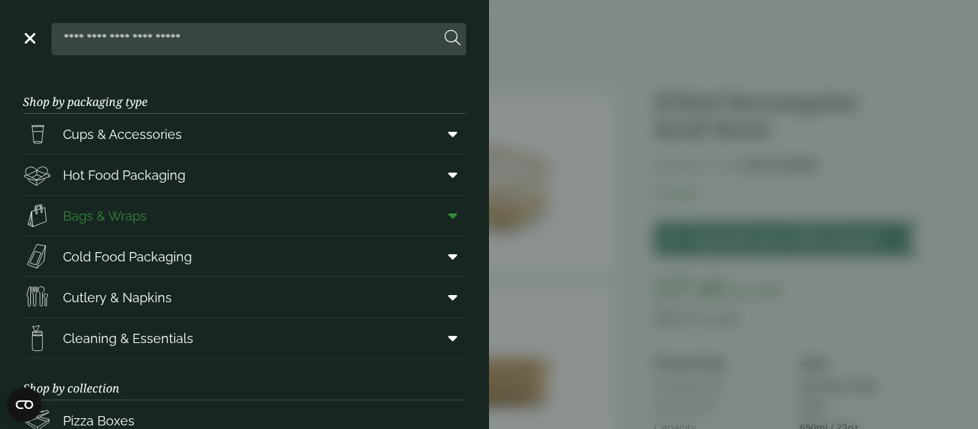
click at [105, 220] on span "Bags & Wraps" at bounding box center [105, 215] width 84 height 19
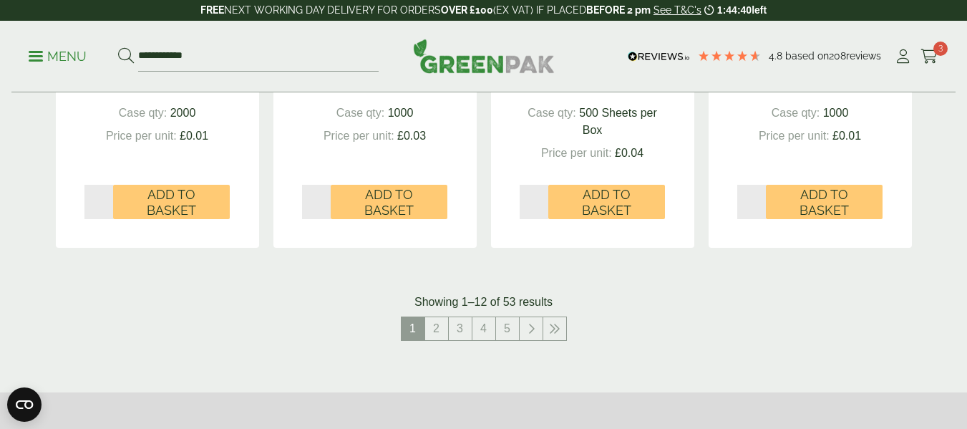
scroll to position [1718, 0]
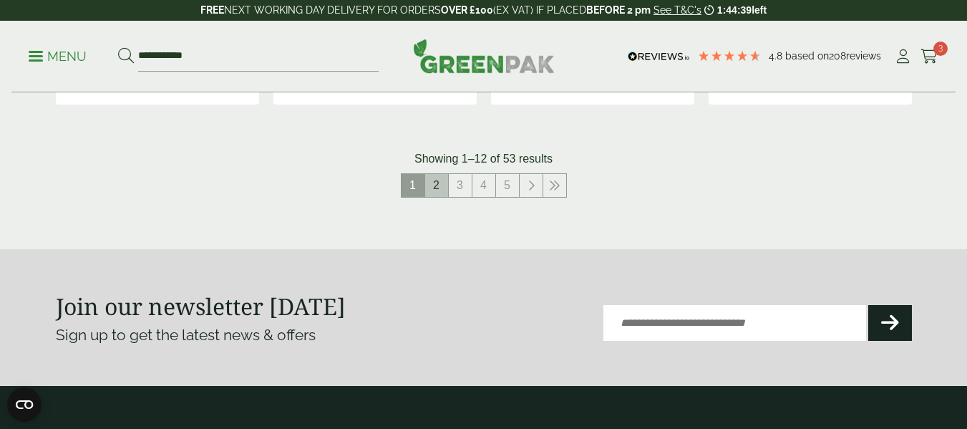
click at [431, 189] on link "2" at bounding box center [436, 185] width 23 height 23
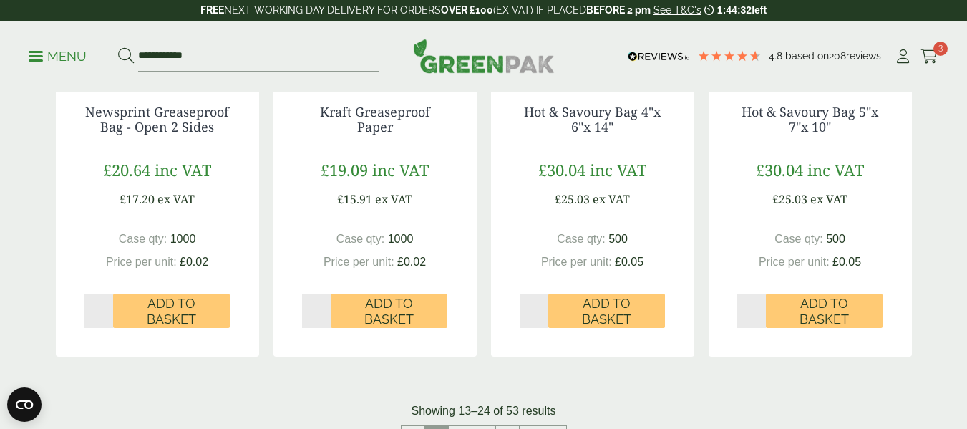
scroll to position [1718, 0]
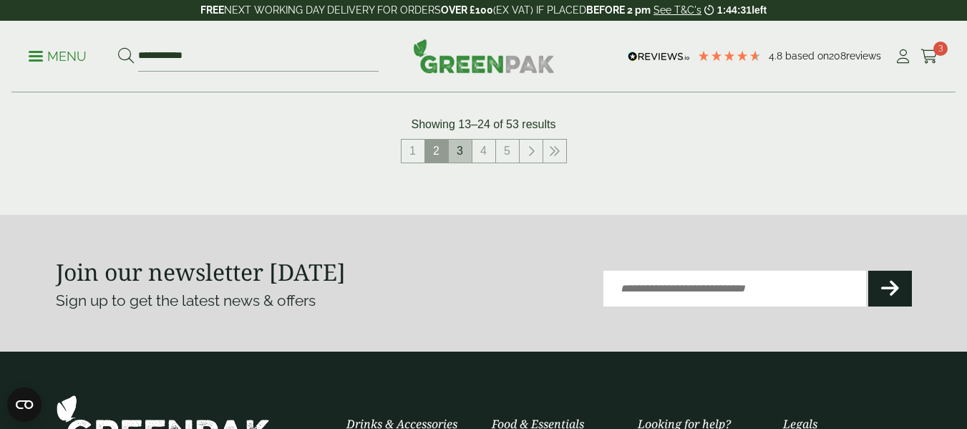
click at [454, 152] on link "3" at bounding box center [460, 151] width 23 height 23
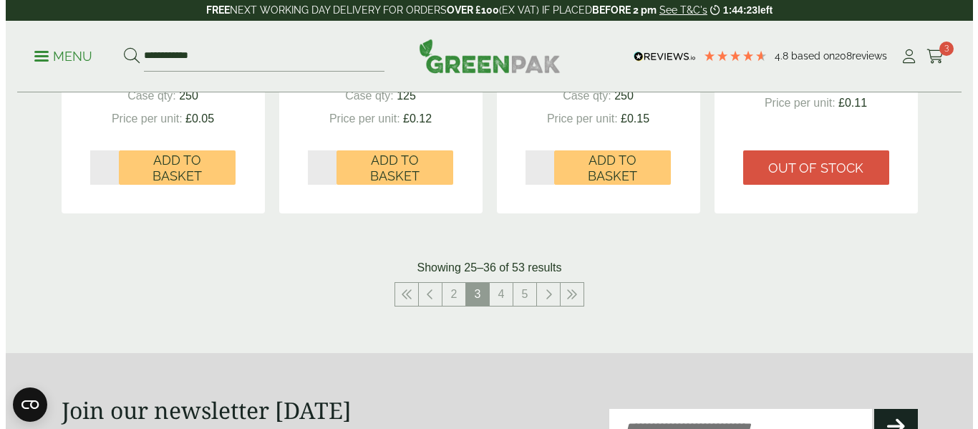
scroll to position [1432, 0]
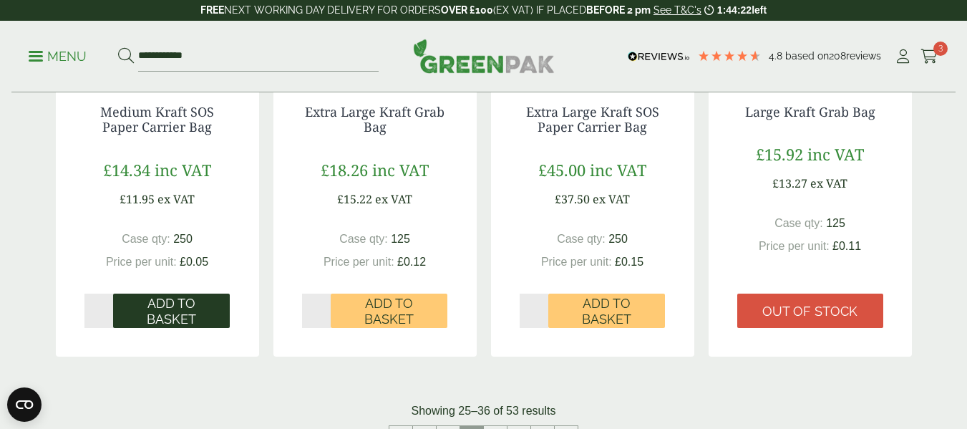
click at [173, 312] on span "Add to Basket" at bounding box center [171, 311] width 97 height 31
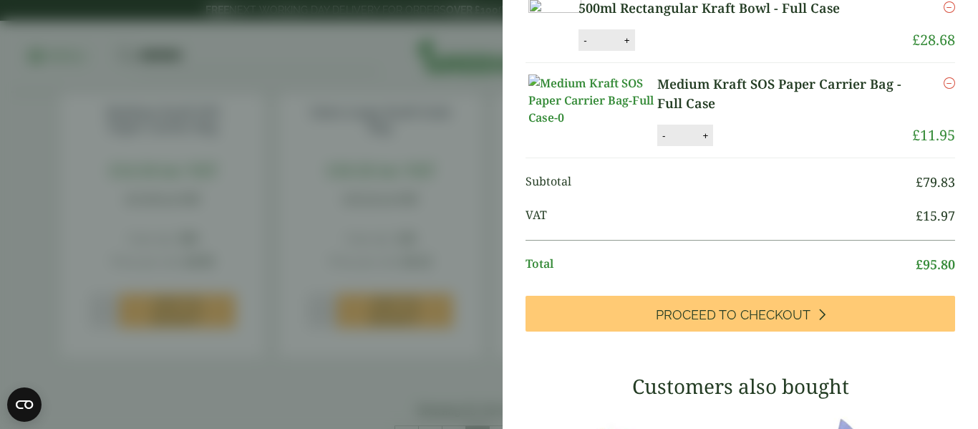
scroll to position [72, 0]
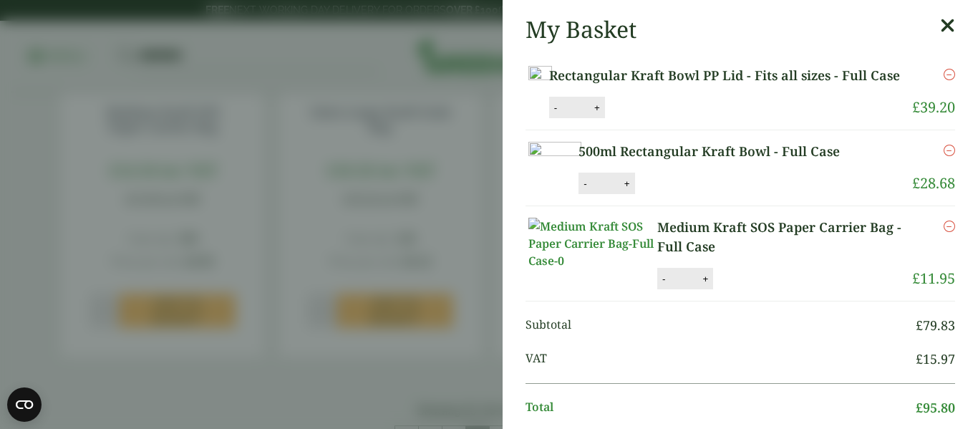
click at [696, 293] on input "*" at bounding box center [683, 278] width 29 height 30
click at [703, 285] on button "+" at bounding box center [705, 279] width 14 height 12
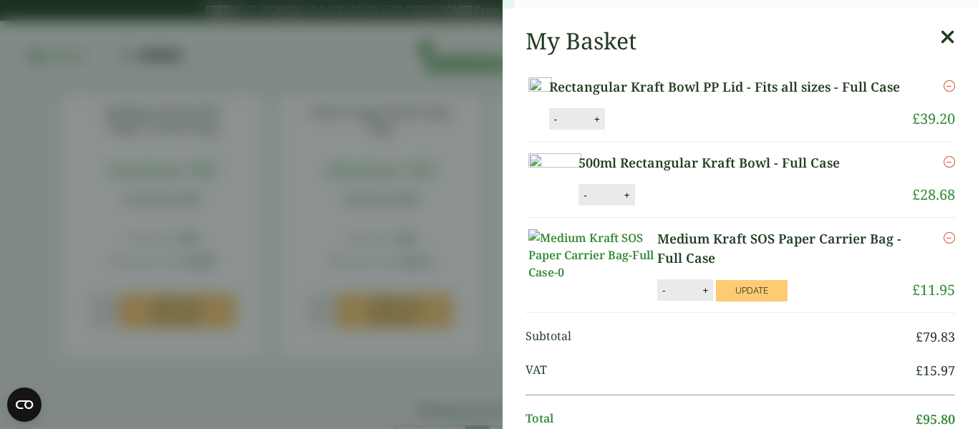
scroll to position [0, 0]
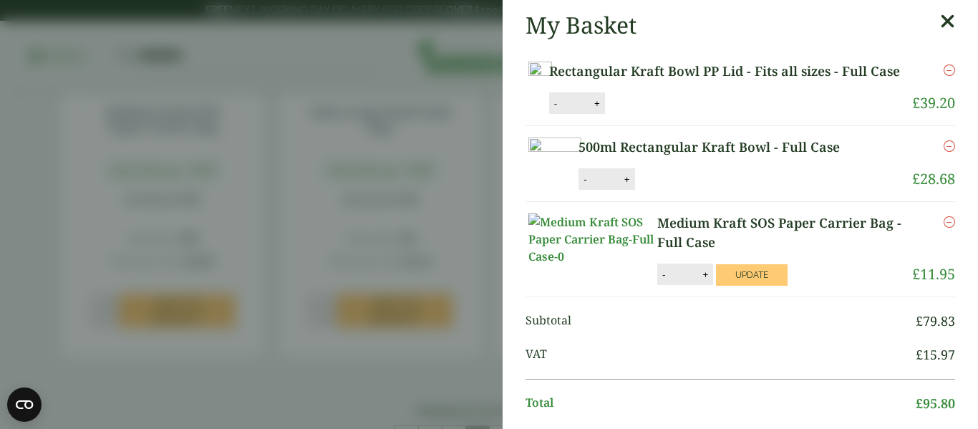
click at [669, 289] on input "*" at bounding box center [683, 274] width 29 height 30
click at [662, 281] on button "-" at bounding box center [663, 274] width 11 height 12
type input "*"
click at [313, 34] on aside "My Basket Rectangular Kraft Bowl PP Lid - Fits all sizes - Full Case Rectangula…" at bounding box center [489, 214] width 978 height 429
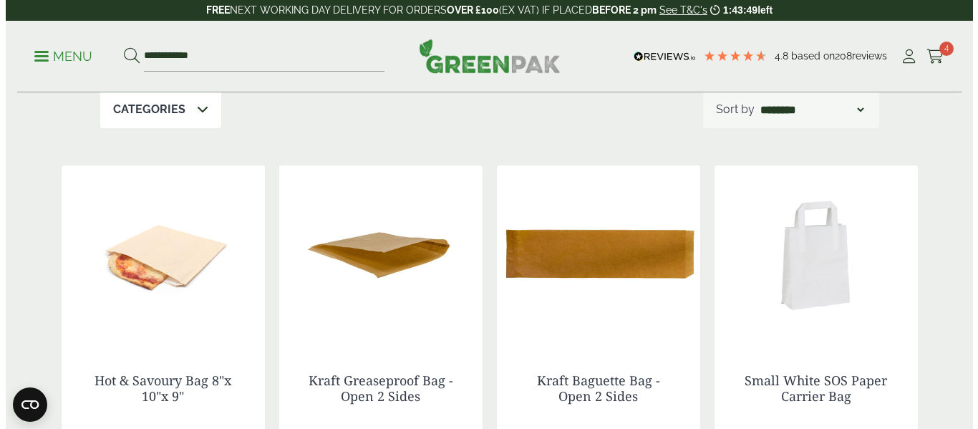
scroll to position [143, 0]
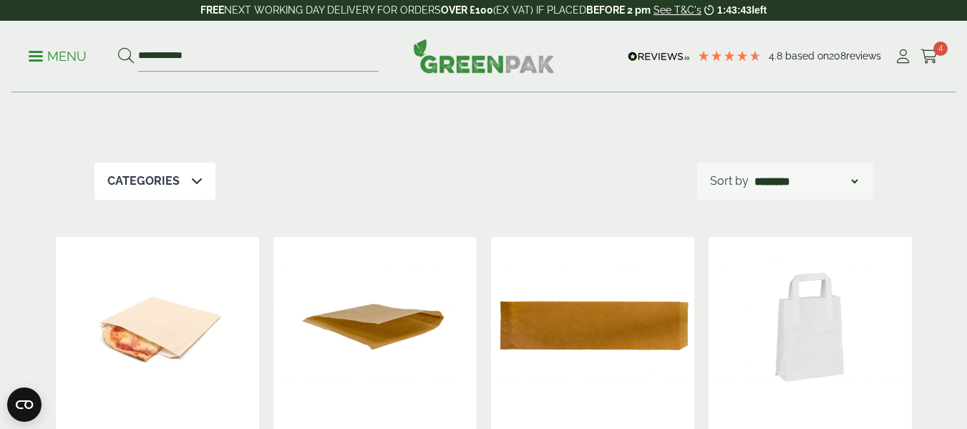
click at [940, 52] on span "4" at bounding box center [940, 49] width 14 height 14
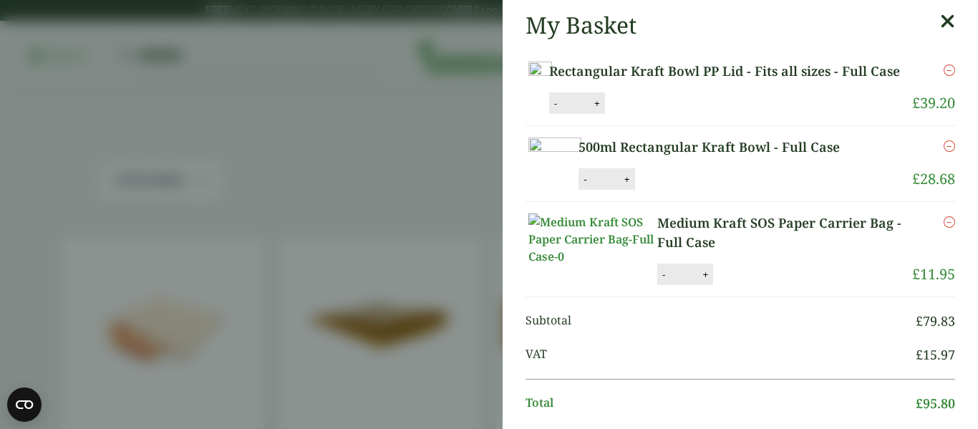
scroll to position [72, 0]
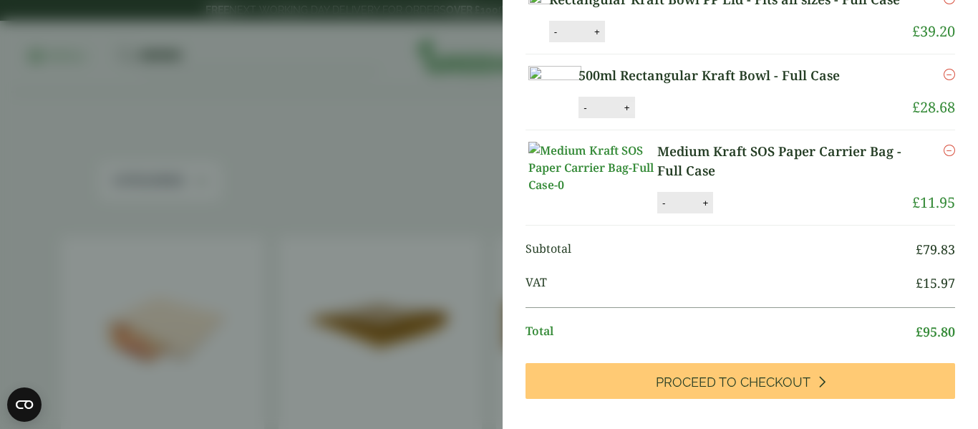
click at [634, 114] on button "+" at bounding box center [627, 108] width 14 height 12
type input "*"
click at [709, 119] on button "Update" at bounding box center [674, 107] width 72 height 21
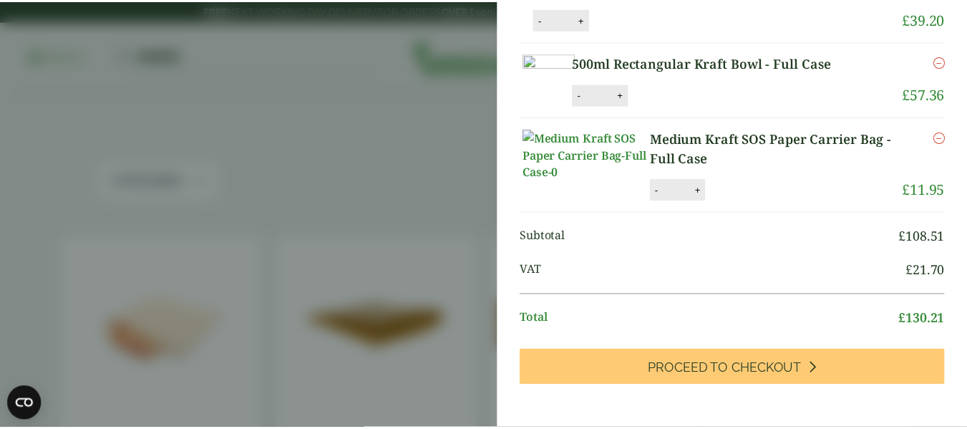
scroll to position [0, 0]
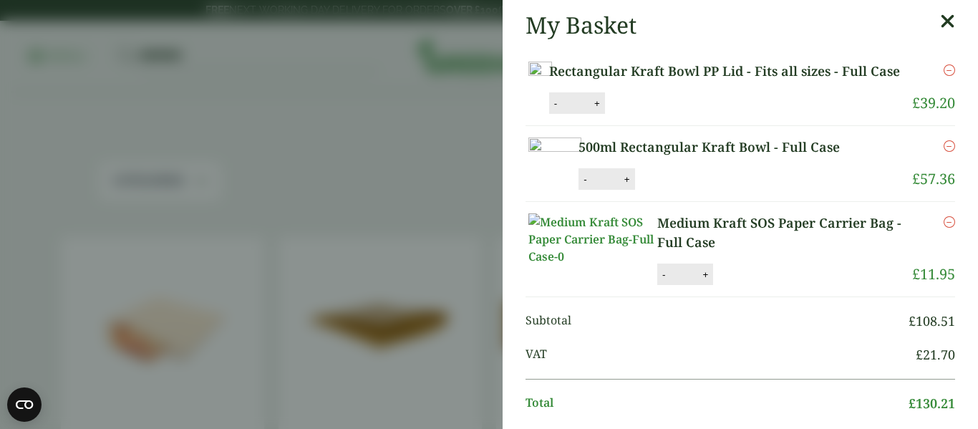
click at [319, 81] on aside "My Basket Rectangular Kraft Bowl PP Lid - Fits all sizes - Full Case Rectangula…" at bounding box center [489, 214] width 978 height 429
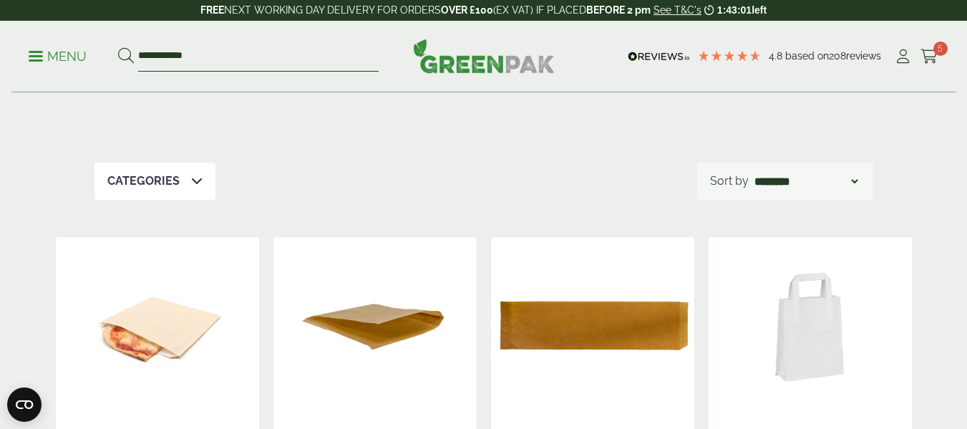
click at [262, 59] on input "**********" at bounding box center [258, 57] width 240 height 30
type input "*"
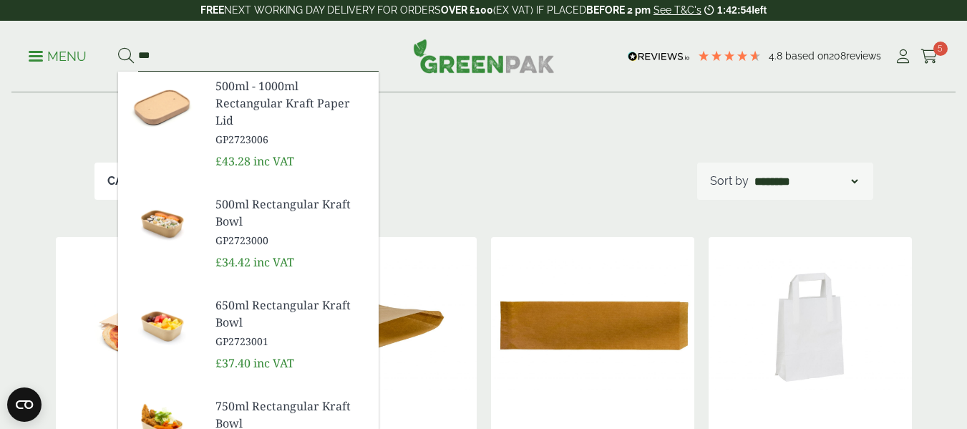
type input "***"
click at [251, 308] on span "650ml Rectangular Kraft Bowl" at bounding box center [291, 313] width 152 height 34
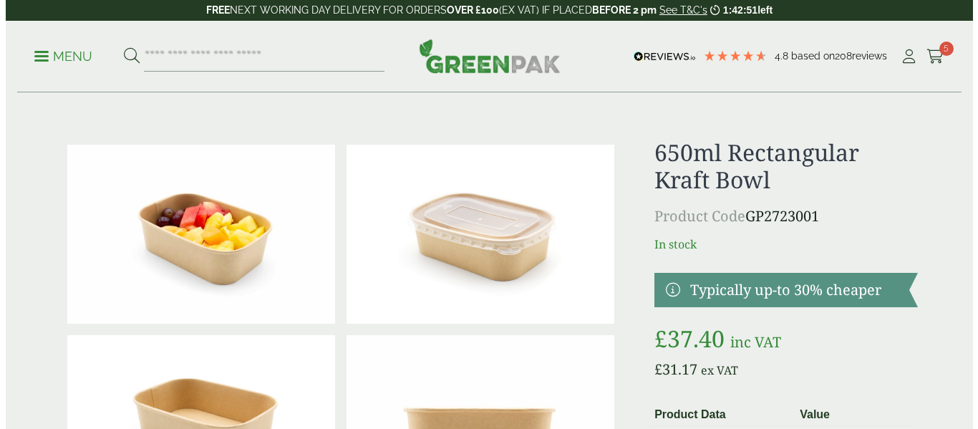
scroll to position [215, 0]
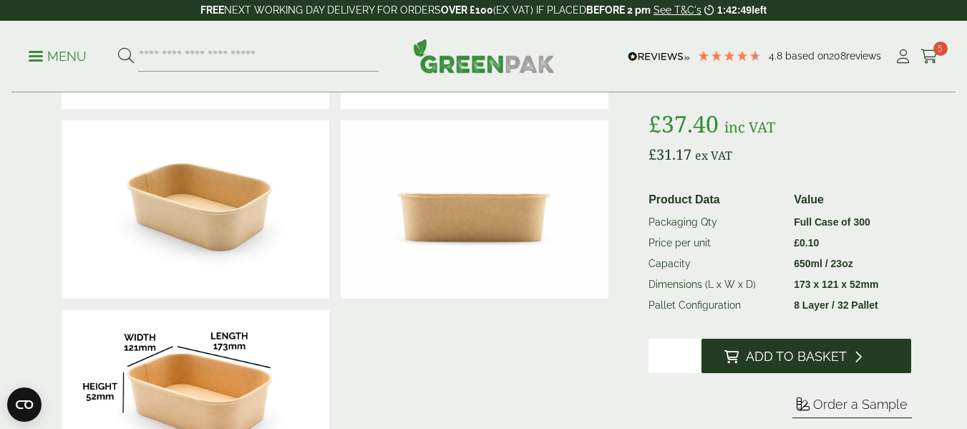
click at [820, 355] on span "Add to Basket" at bounding box center [796, 357] width 101 height 16
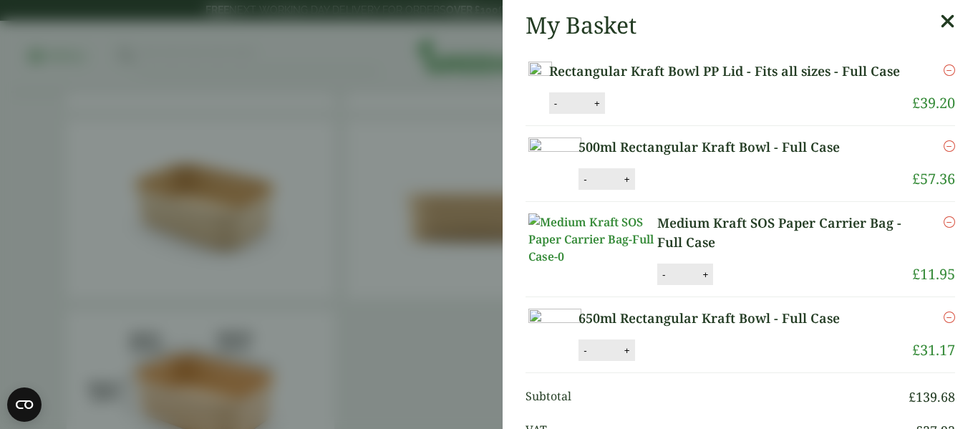
scroll to position [286, 0]
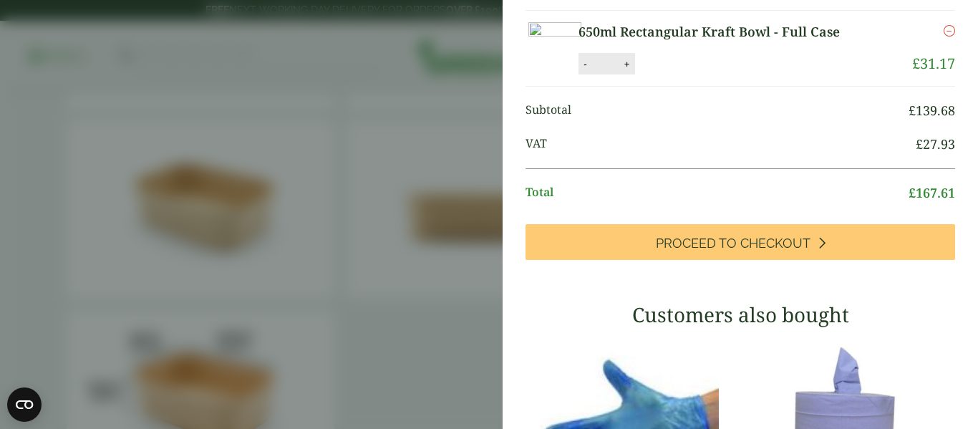
click at [943, 37] on icon "Remove this item" at bounding box center [948, 30] width 11 height 11
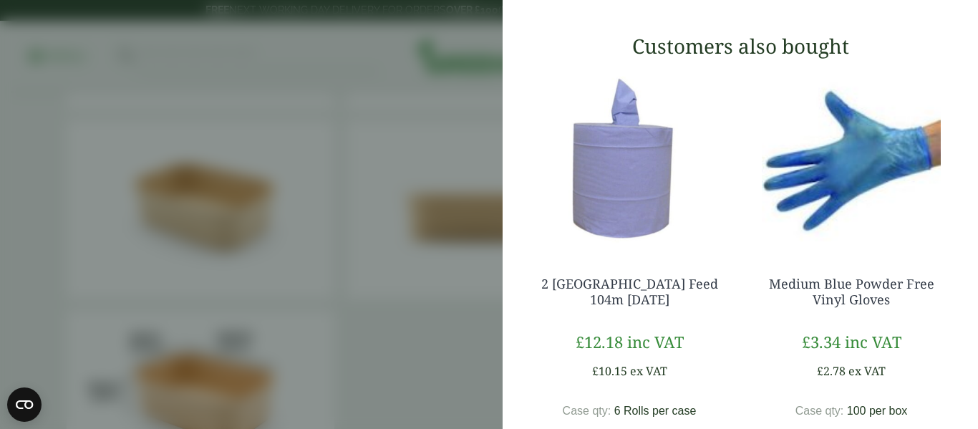
scroll to position [671, 0]
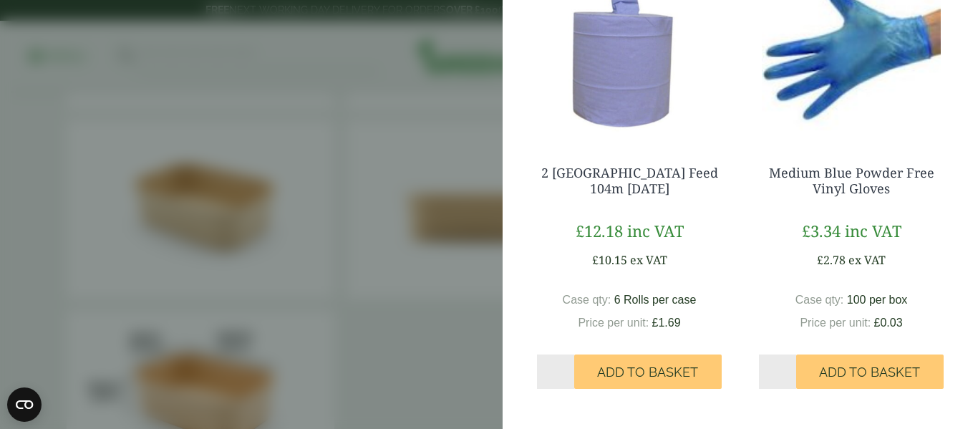
drag, startPoint x: 954, startPoint y: 206, endPoint x: 472, endPoint y: 199, distance: 482.5
drag, startPoint x: 486, startPoint y: 118, endPoint x: 452, endPoint y: 121, distance: 33.8
click at [485, 118] on aside "My Basket Rectangular Kraft Bowl PP Lid - Fits all sizes - Full Case Rectangula…" at bounding box center [489, 214] width 978 height 429
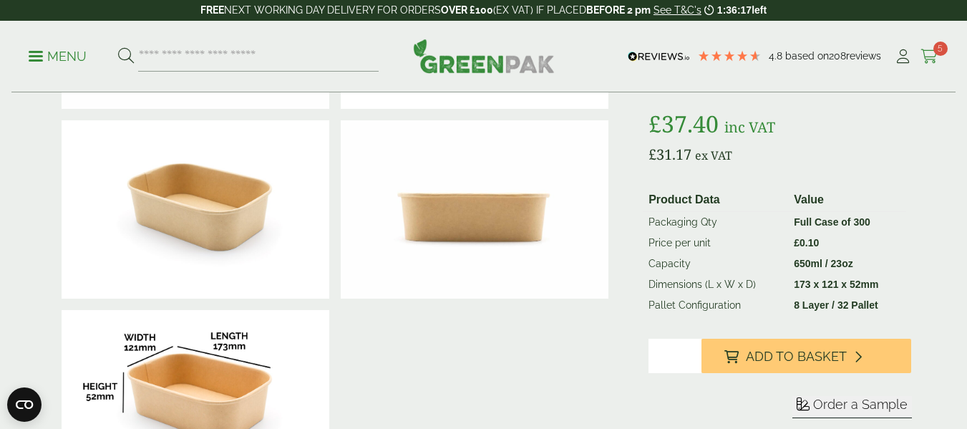
click at [927, 49] on link "Cart 5" at bounding box center [929, 56] width 18 height 21
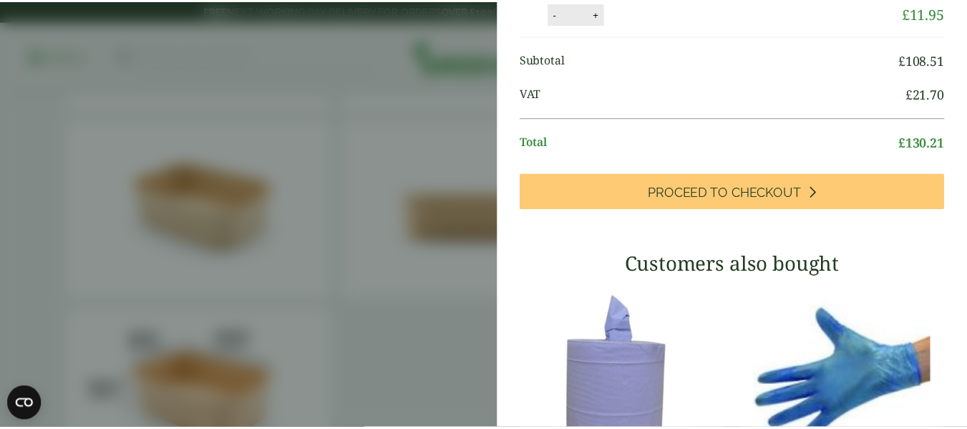
scroll to position [0, 0]
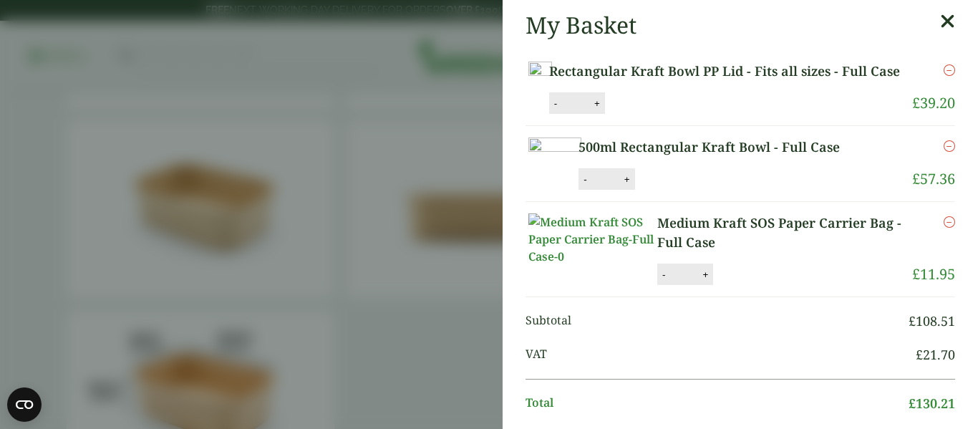
click at [940, 14] on icon at bounding box center [947, 21] width 15 height 20
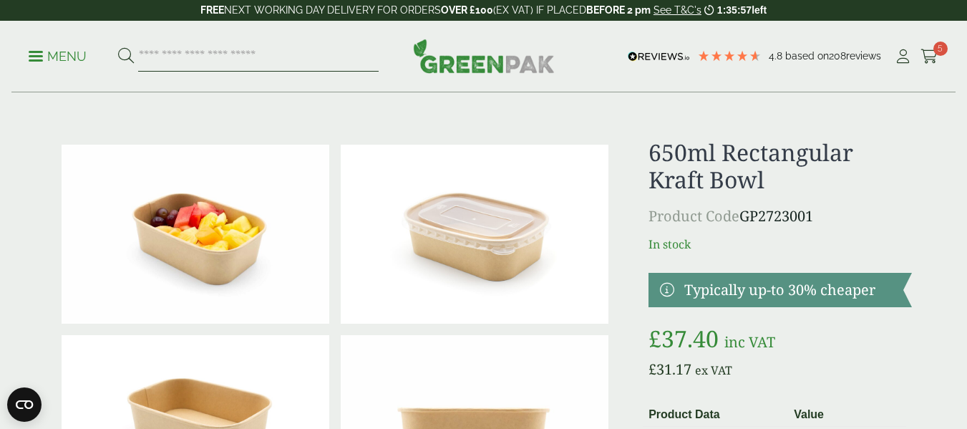
click at [233, 64] on input "search" at bounding box center [258, 57] width 240 height 30
click at [33, 52] on link "Menu" at bounding box center [58, 55] width 58 height 14
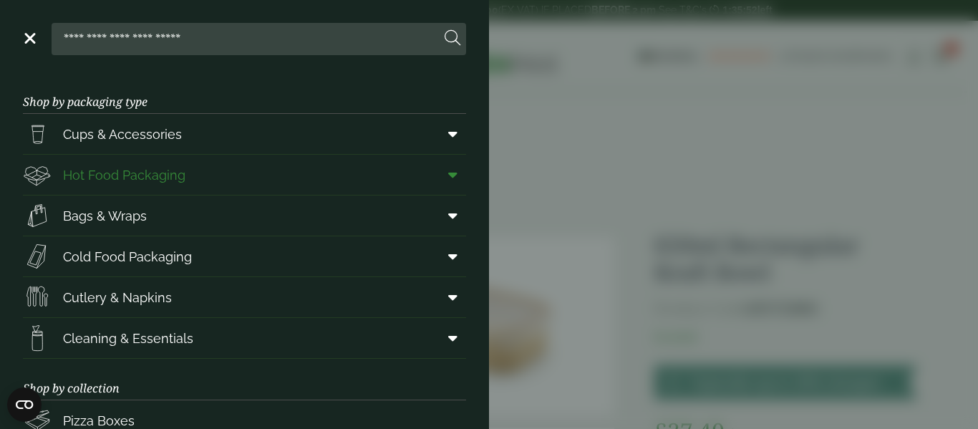
click at [178, 177] on span "Hot Food Packaging" at bounding box center [124, 174] width 122 height 19
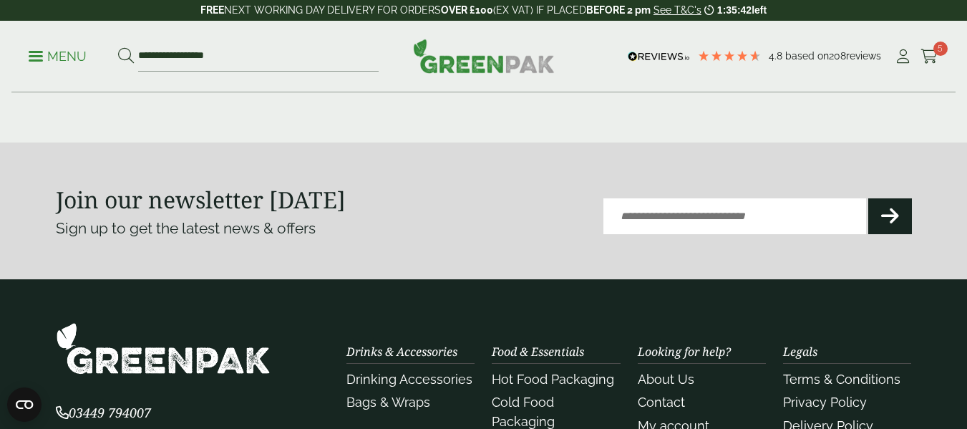
scroll to position [1718, 0]
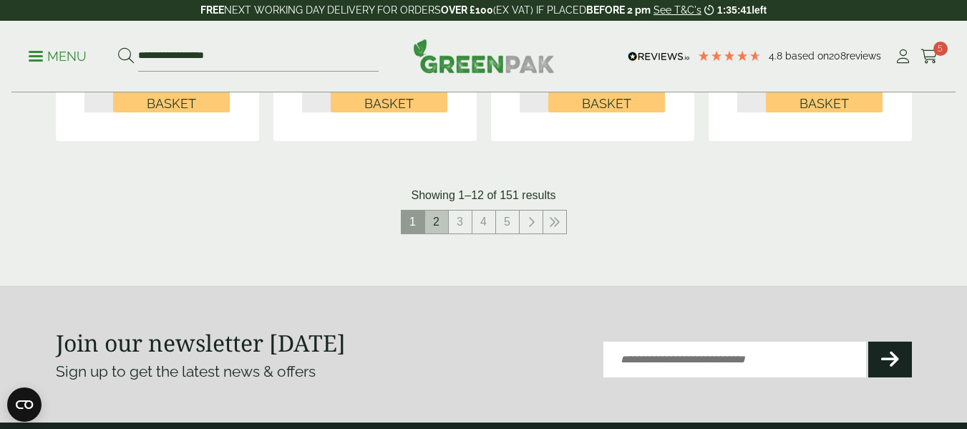
click at [430, 222] on link "2" at bounding box center [436, 221] width 23 height 23
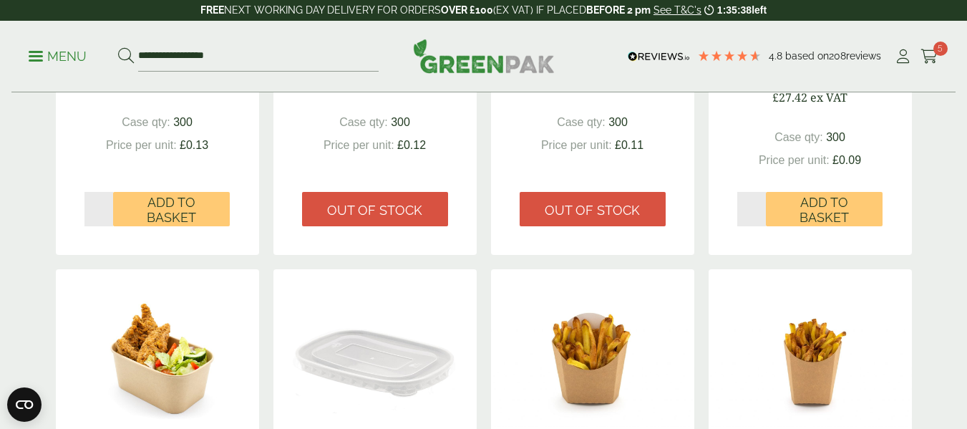
scroll to position [1360, 0]
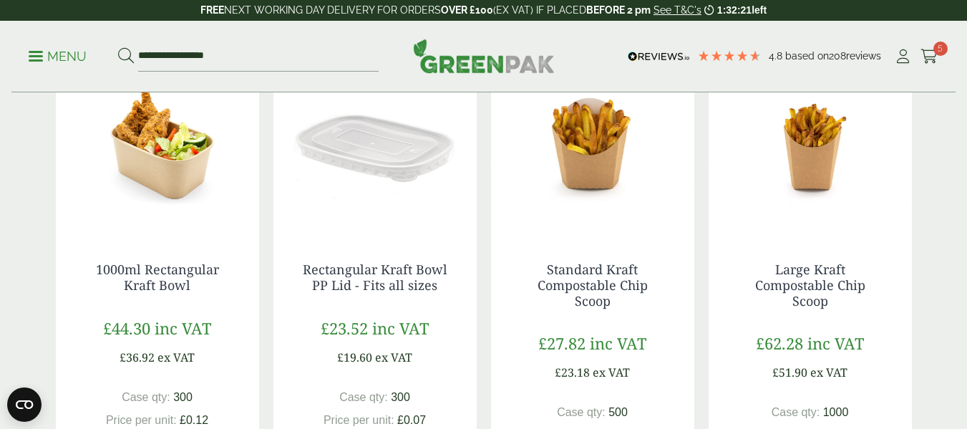
click at [891, 217] on img at bounding box center [810, 143] width 203 height 179
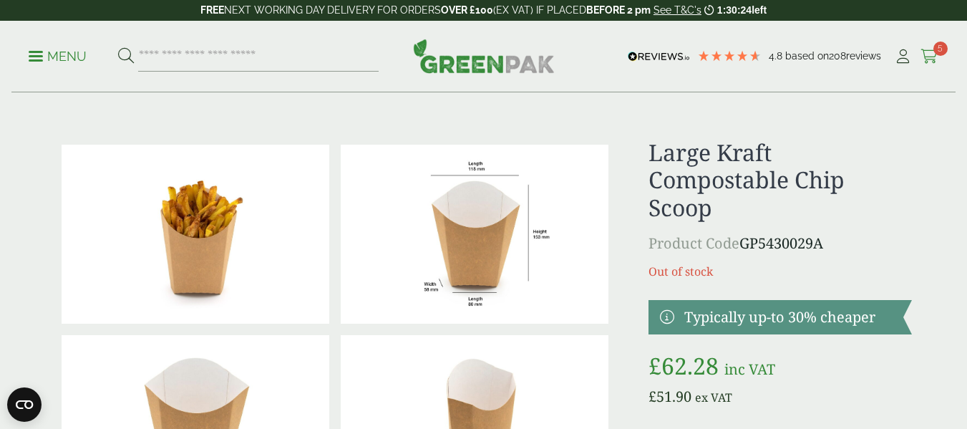
click at [943, 47] on span "5" at bounding box center [940, 49] width 14 height 14
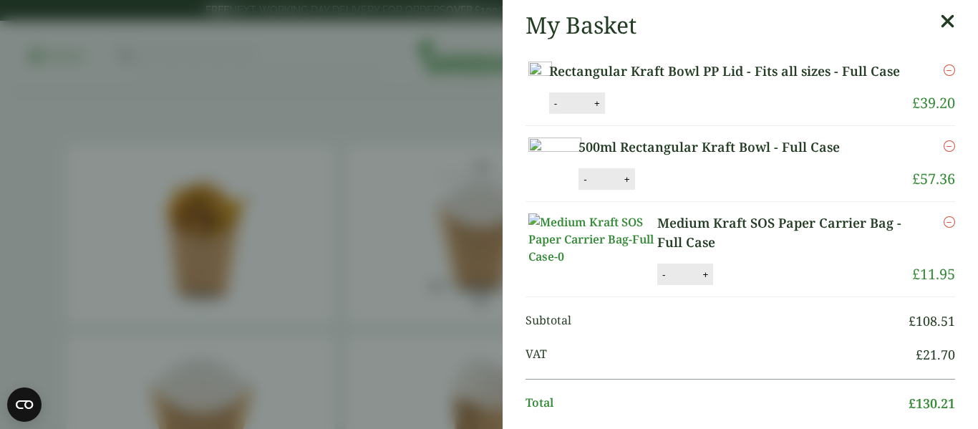
click at [561, 110] on button "-" at bounding box center [555, 103] width 11 height 12
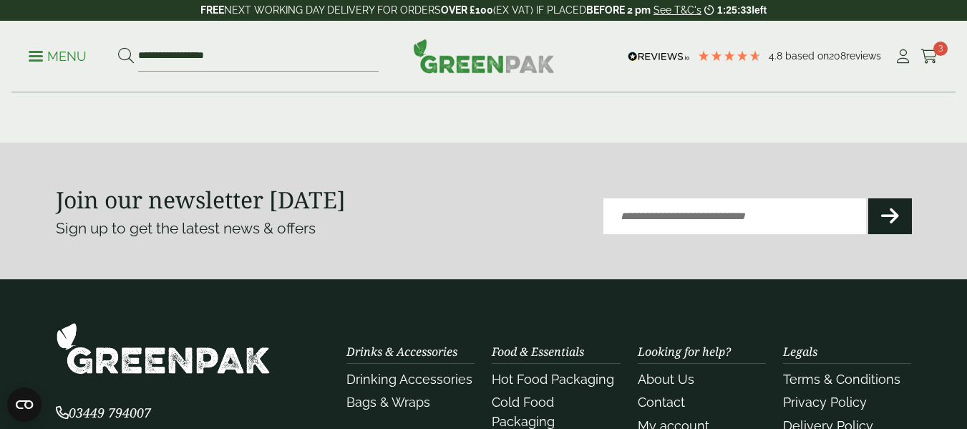
scroll to position [1646, 0]
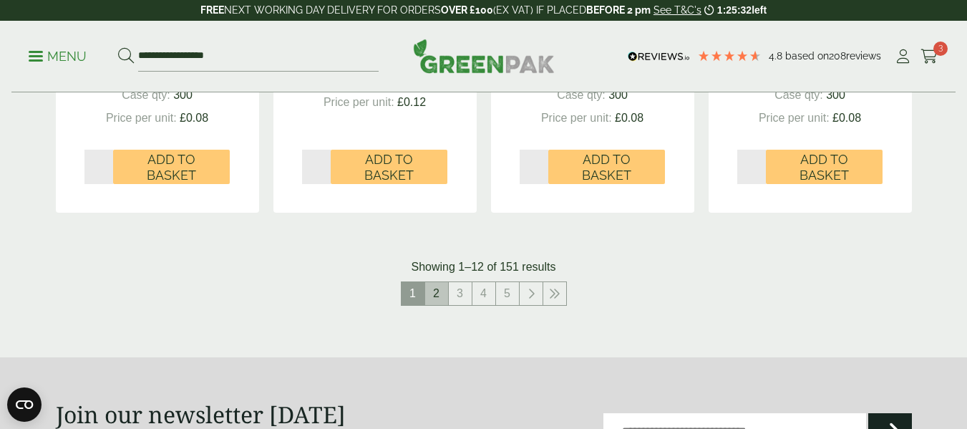
click at [442, 292] on link "2" at bounding box center [436, 293] width 23 height 23
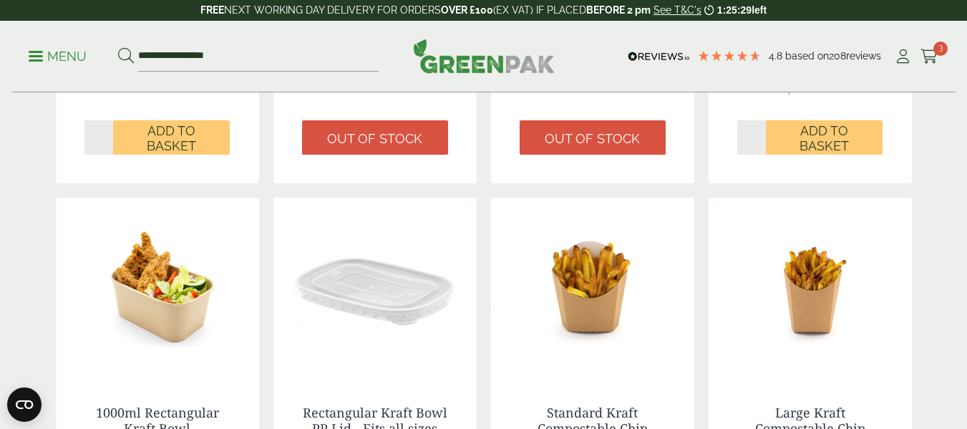
scroll to position [1360, 0]
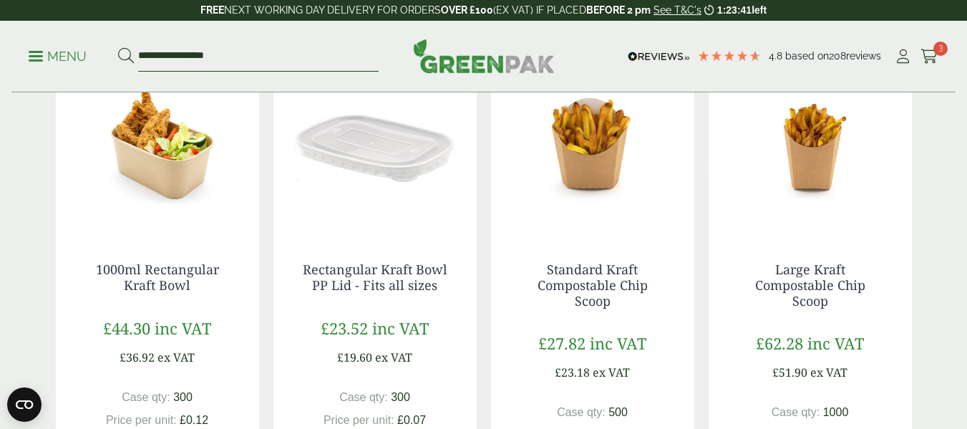
click at [241, 54] on input "**********" at bounding box center [258, 57] width 240 height 30
type input "*"
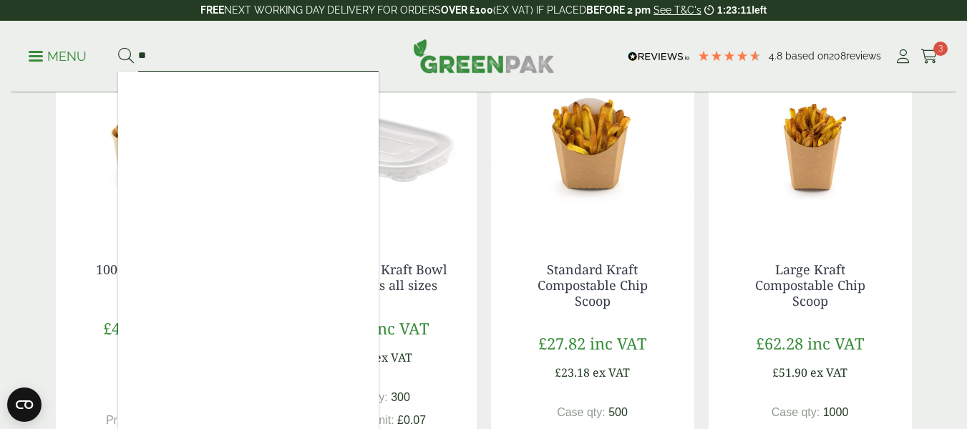
type input "*"
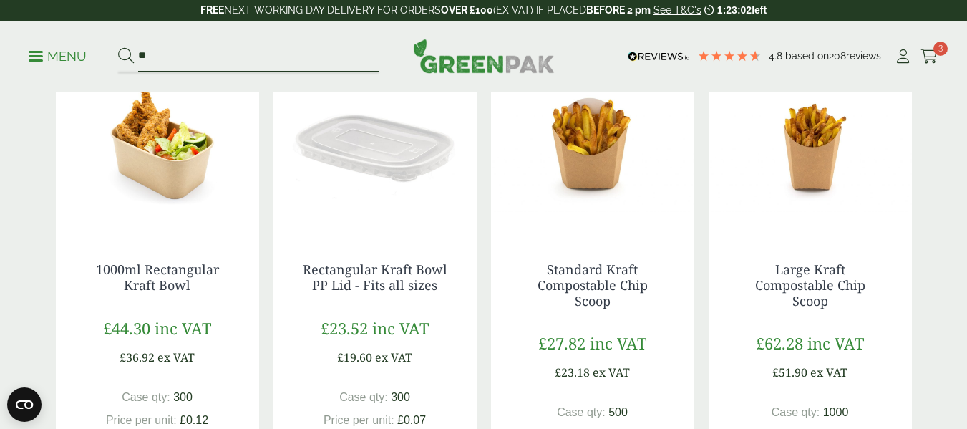
type input "*"
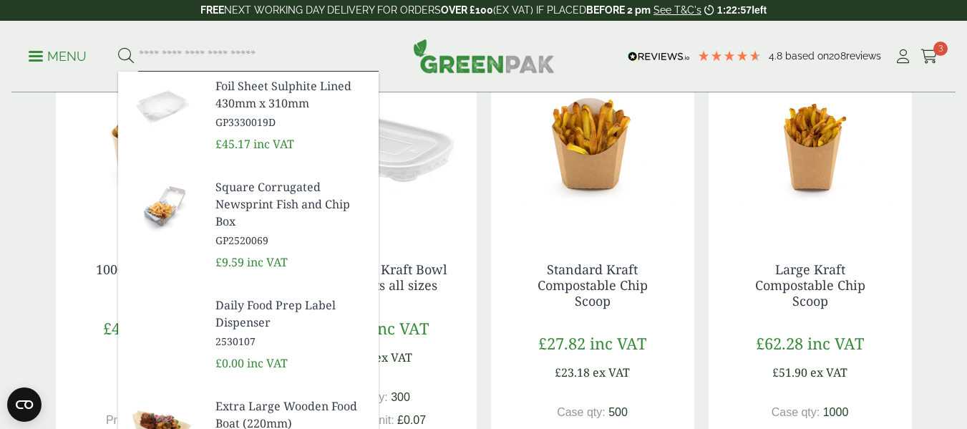
scroll to position [1646, 0]
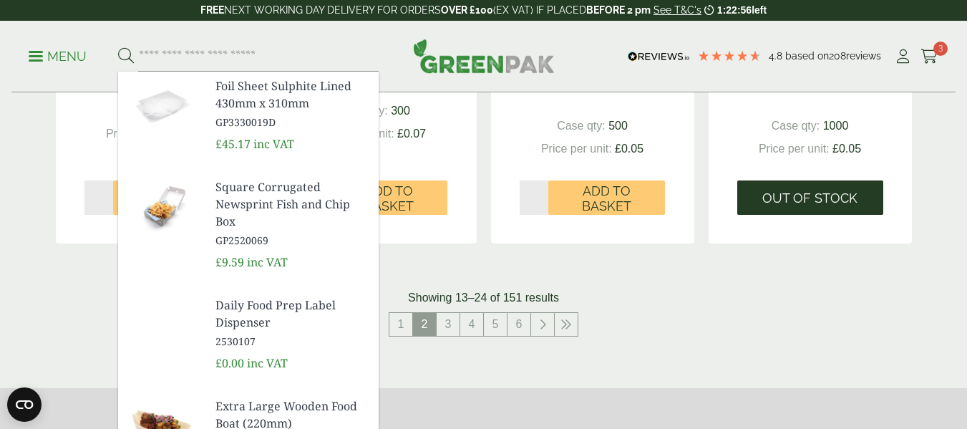
click at [767, 193] on span "Out of stock" at bounding box center [809, 198] width 95 height 16
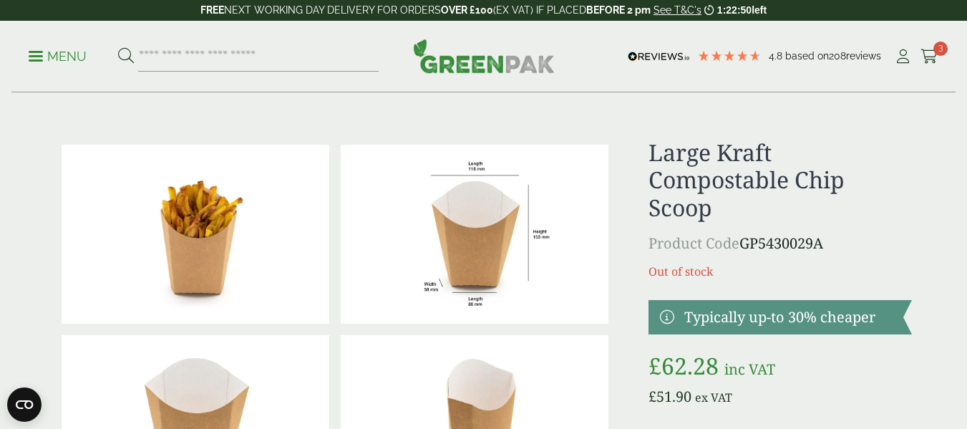
click at [41, 56] on span at bounding box center [36, 56] width 14 height 2
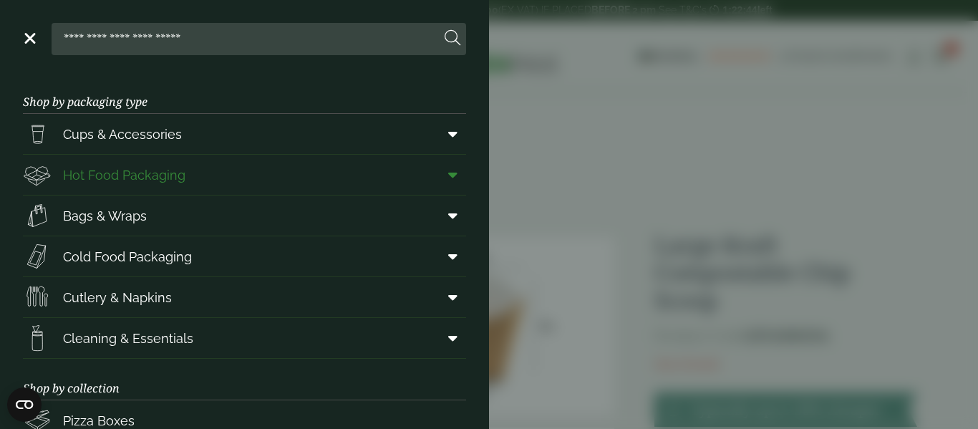
click at [188, 171] on link "Hot Food Packaging" at bounding box center [244, 175] width 443 height 40
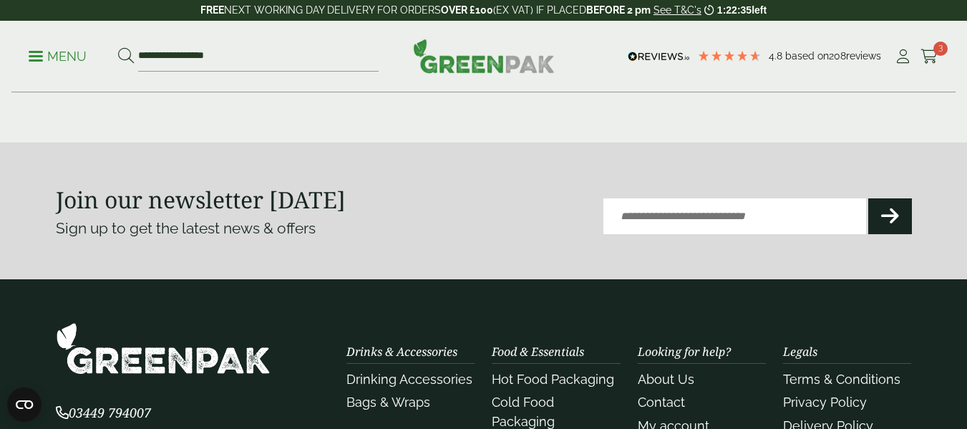
scroll to position [1646, 0]
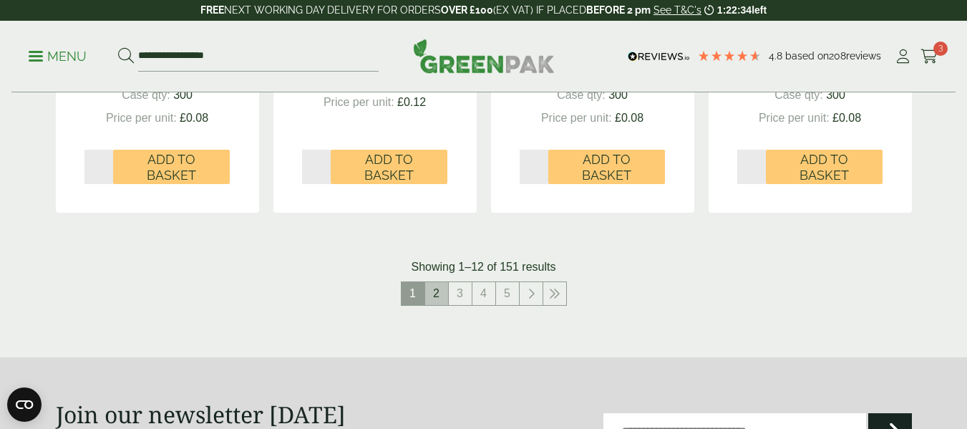
click at [433, 296] on link "2" at bounding box center [436, 293] width 23 height 23
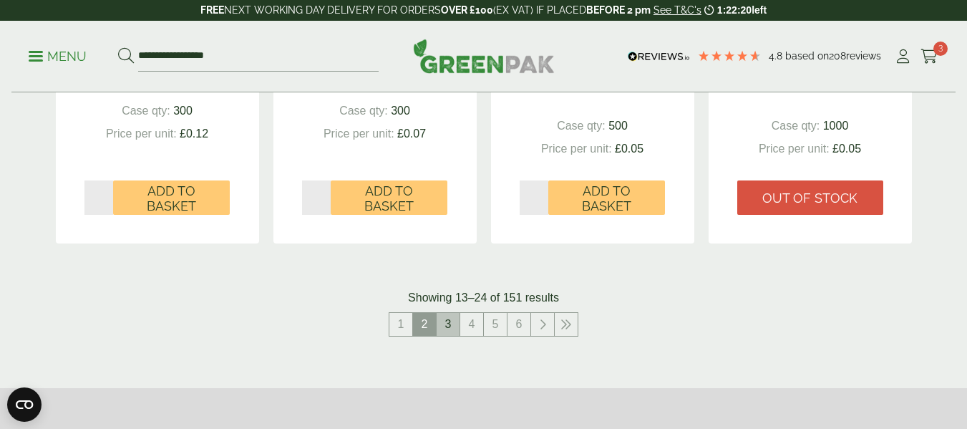
click at [446, 336] on li "3" at bounding box center [449, 324] width 24 height 24
click at [446, 319] on link "3" at bounding box center [448, 324] width 23 height 23
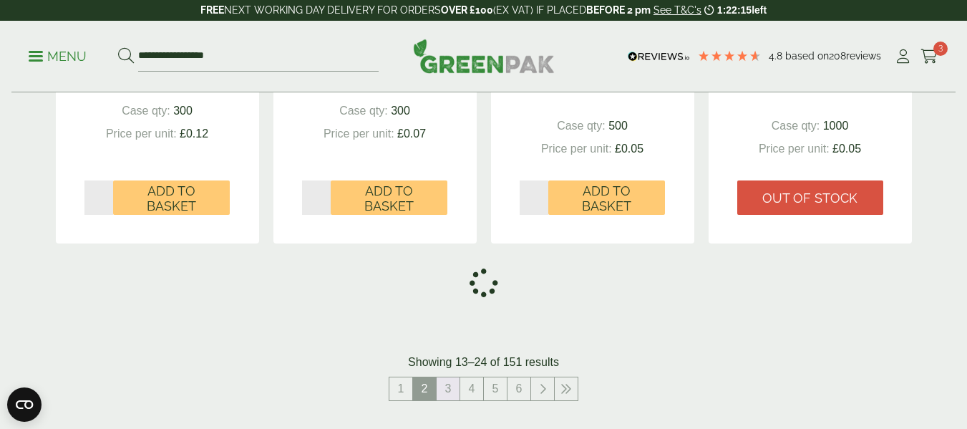
scroll to position [1861, 0]
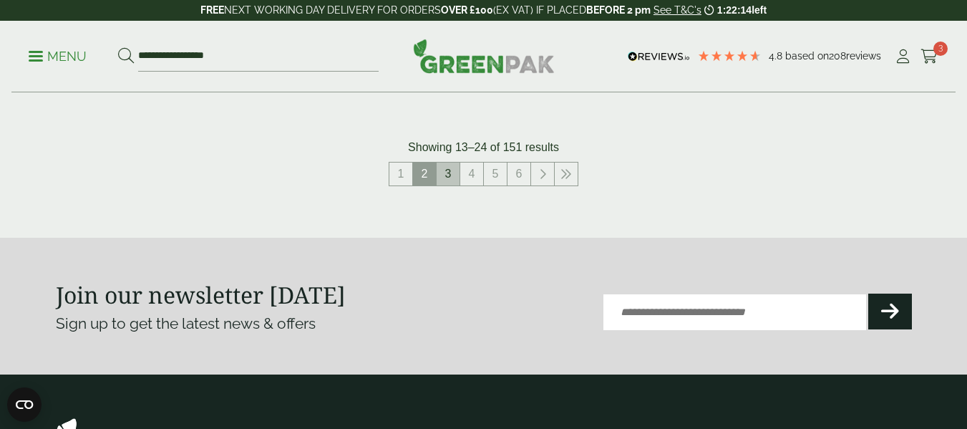
click at [452, 175] on link "3" at bounding box center [448, 173] width 23 height 23
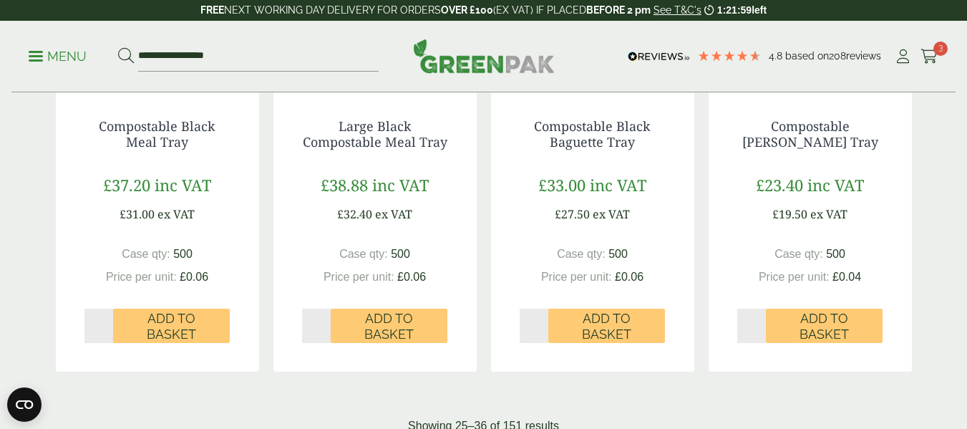
scroll to position [1789, 0]
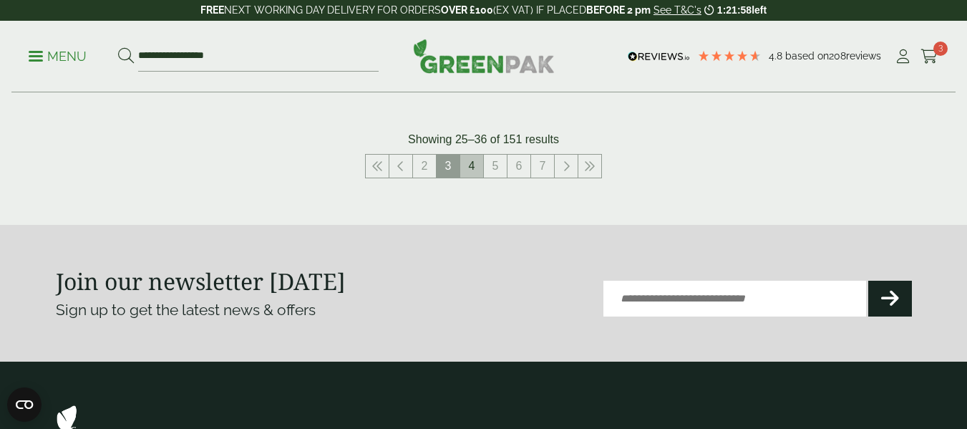
click at [468, 170] on link "4" at bounding box center [471, 166] width 23 height 23
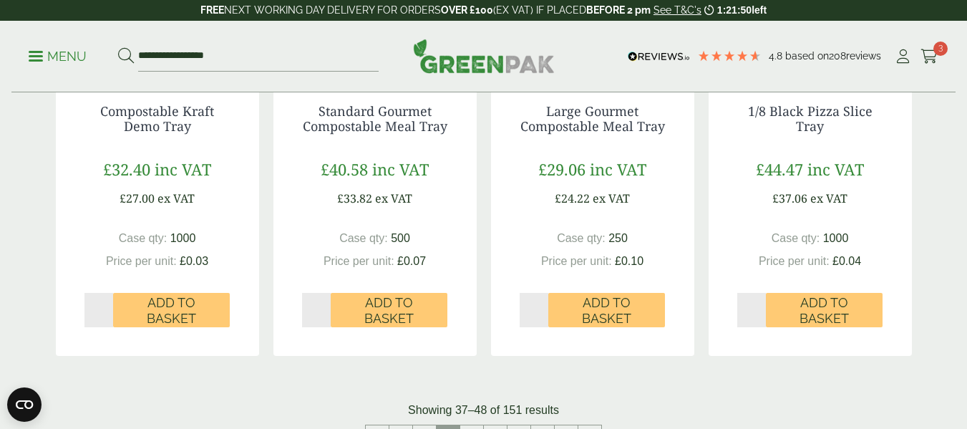
scroll to position [1789, 0]
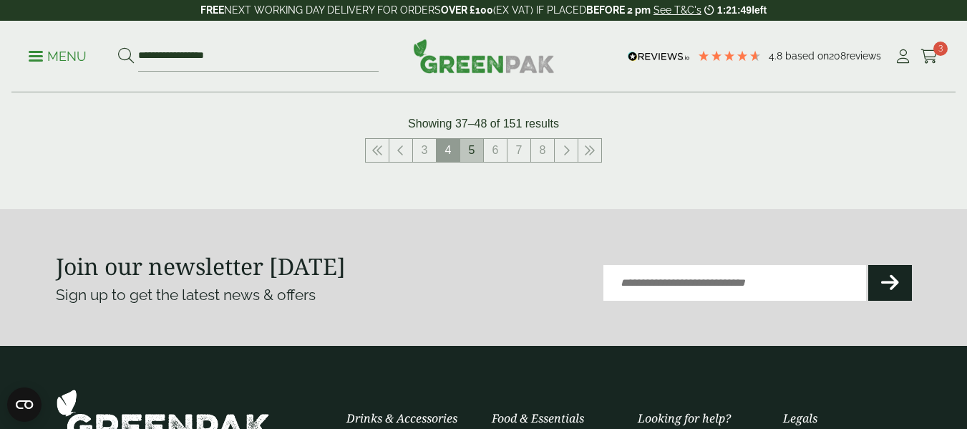
click at [466, 153] on link "5" at bounding box center [471, 150] width 23 height 23
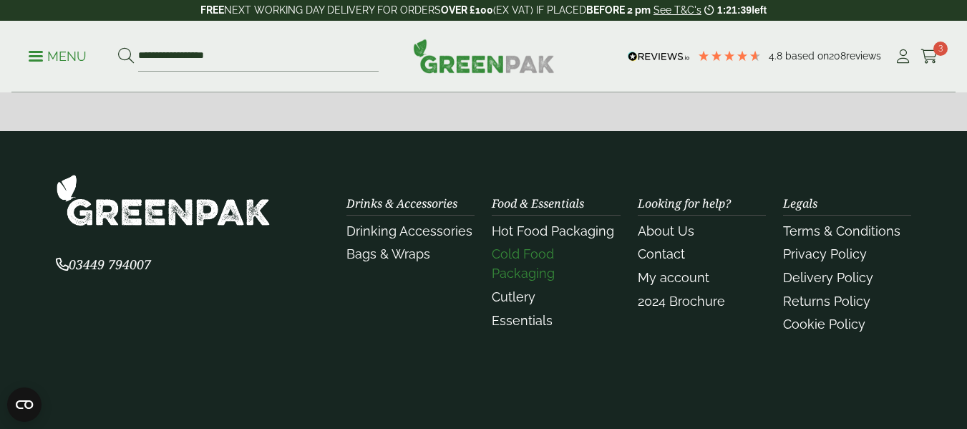
scroll to position [1646, 0]
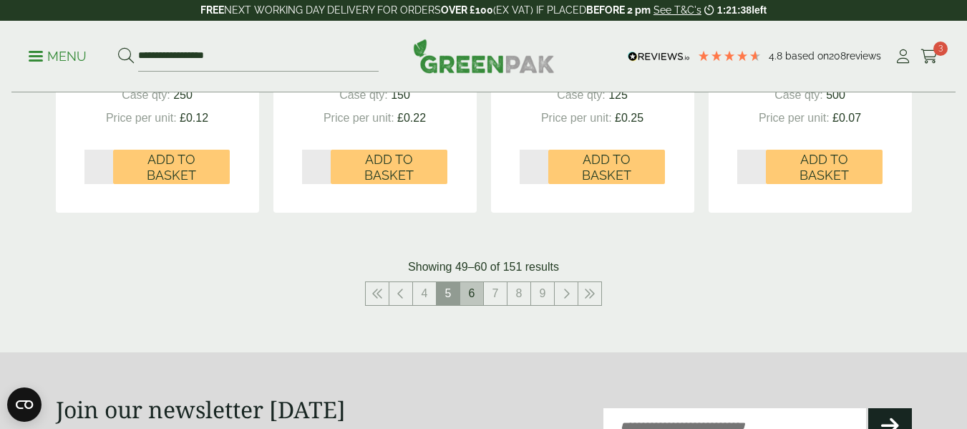
click at [472, 296] on link "6" at bounding box center [471, 293] width 23 height 23
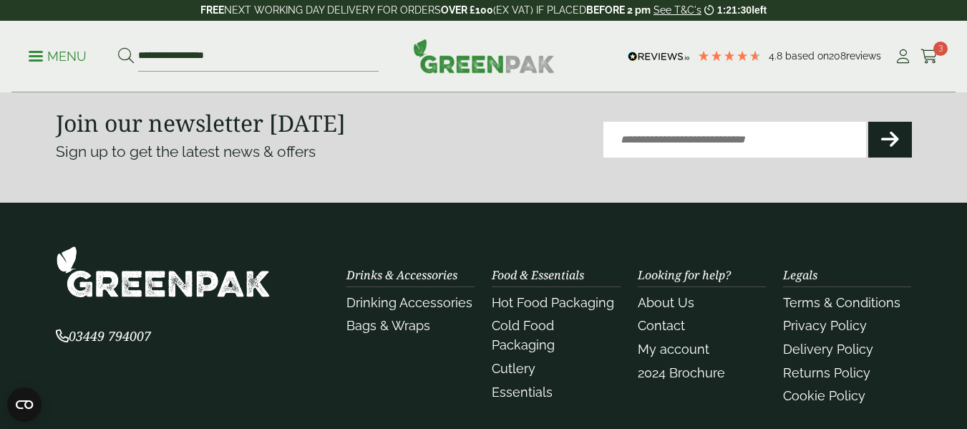
scroll to position [1575, 0]
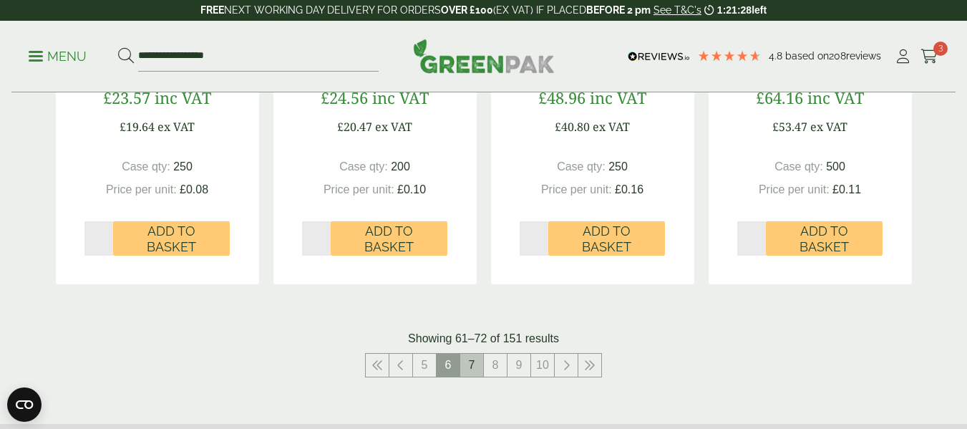
click at [465, 369] on link "7" at bounding box center [471, 365] width 23 height 23
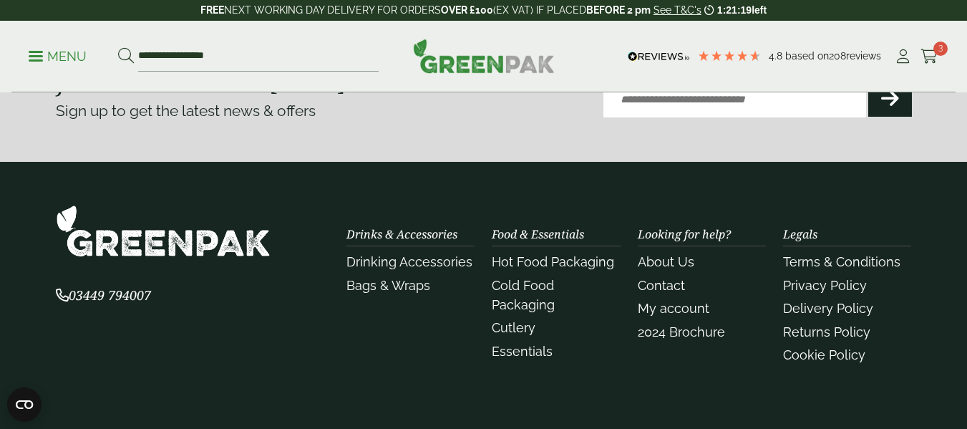
scroll to position [1789, 0]
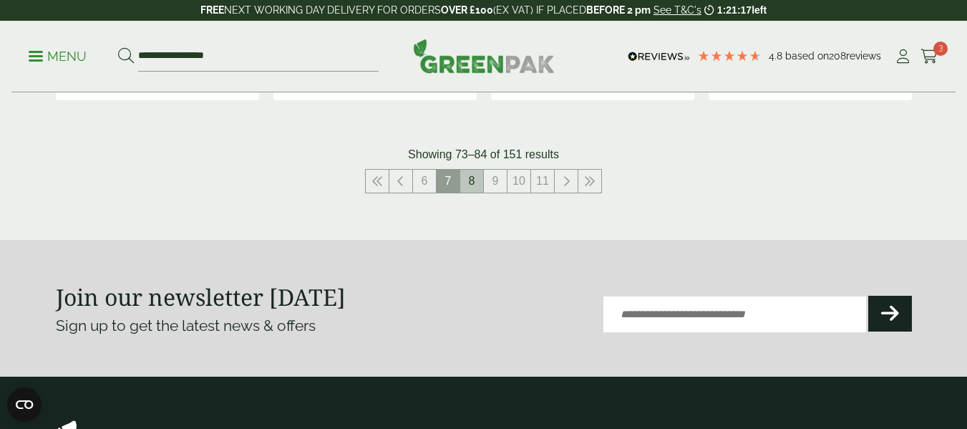
click at [473, 181] on link "8" at bounding box center [471, 181] width 23 height 23
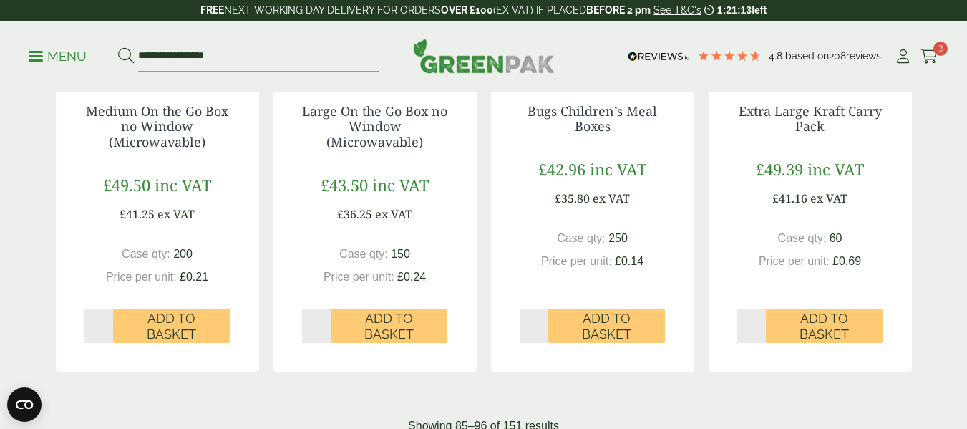
scroll to position [1718, 0]
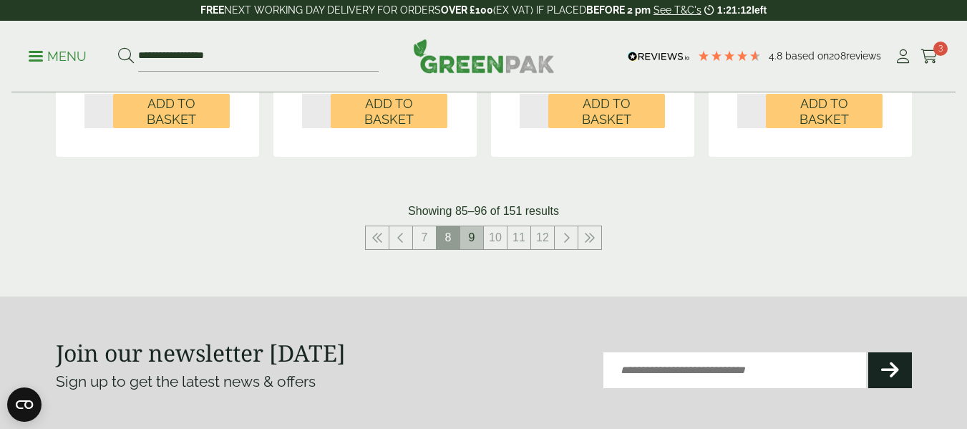
click at [476, 233] on link "9" at bounding box center [471, 237] width 23 height 23
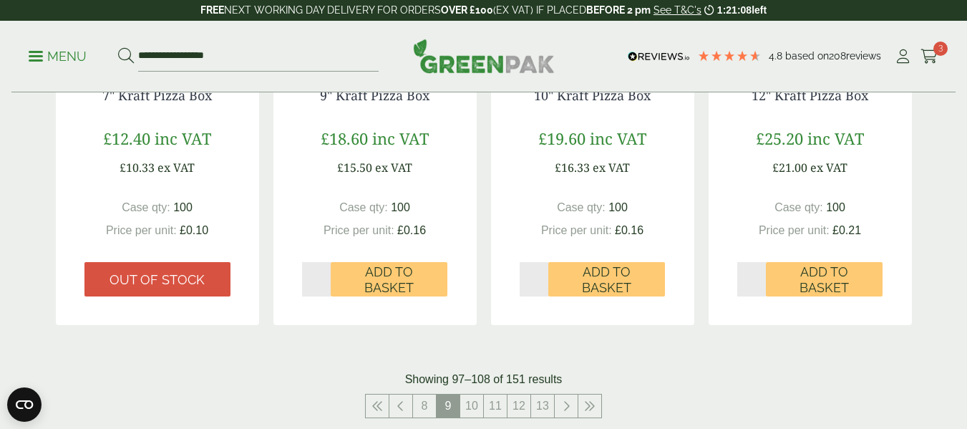
scroll to position [1789, 0]
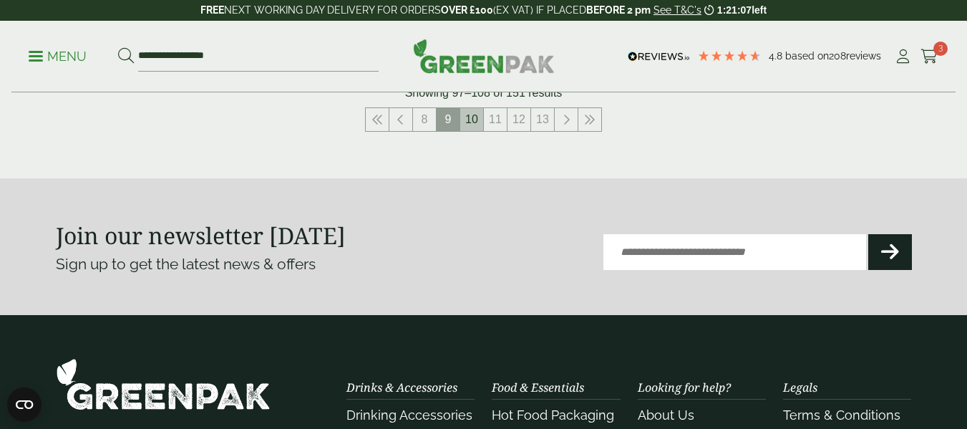
click at [472, 125] on link "10" at bounding box center [471, 119] width 23 height 23
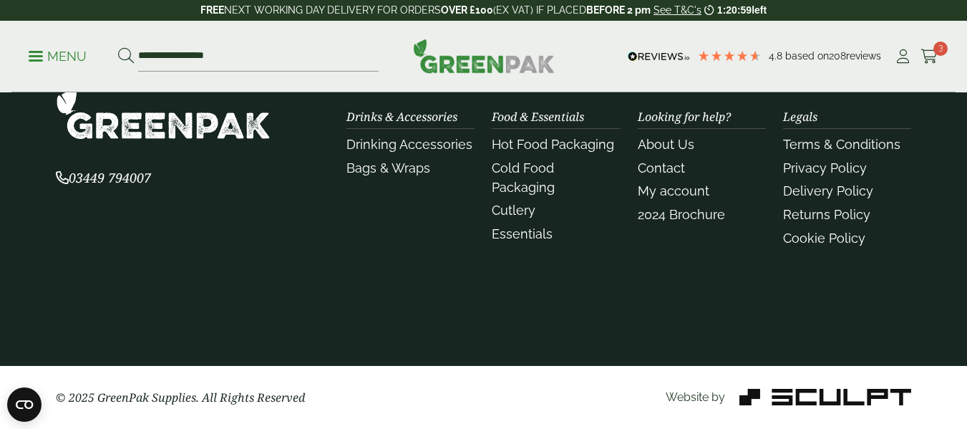
scroll to position [1717, 0]
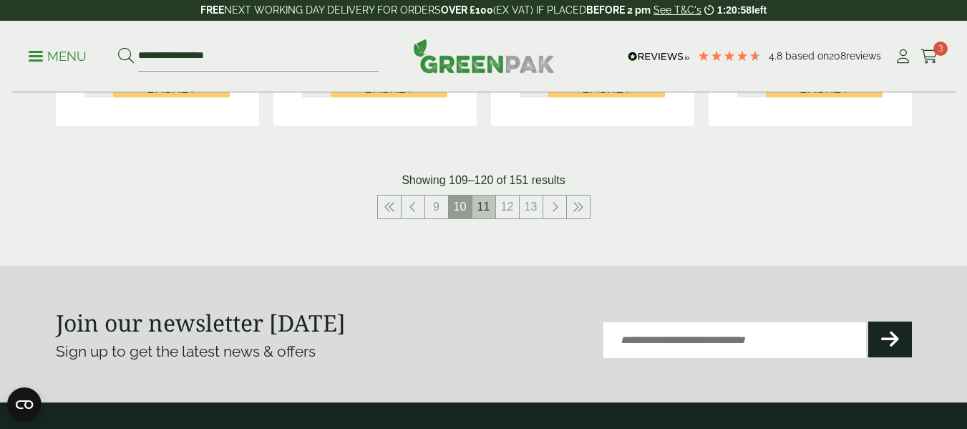
click at [477, 210] on link "11" at bounding box center [483, 206] width 23 height 23
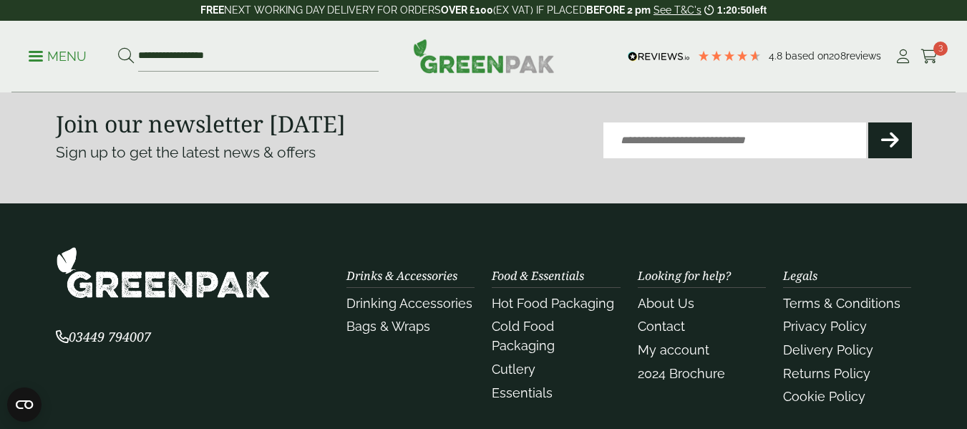
scroll to position [1789, 0]
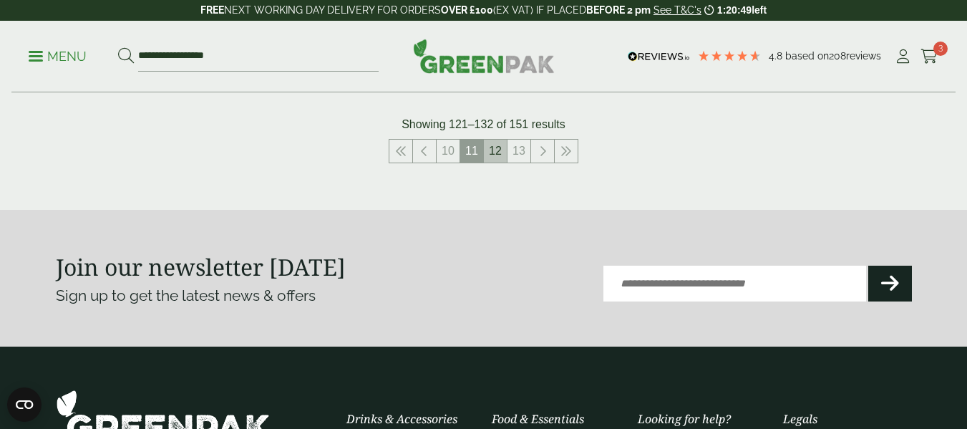
click at [503, 140] on link "12" at bounding box center [495, 151] width 23 height 23
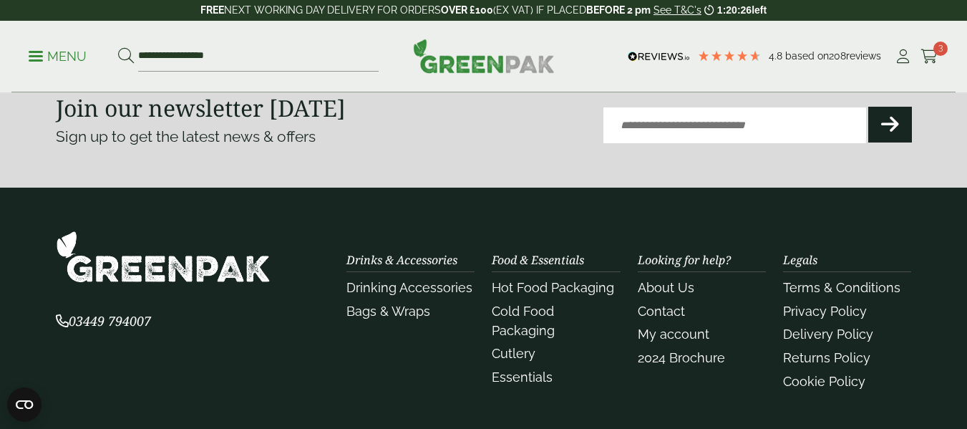
scroll to position [1717, 0]
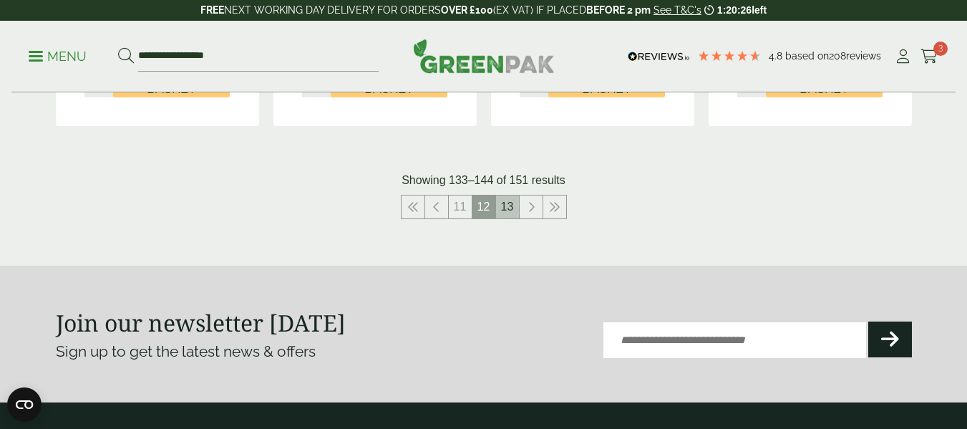
click at [504, 208] on link "13" at bounding box center [507, 206] width 23 height 23
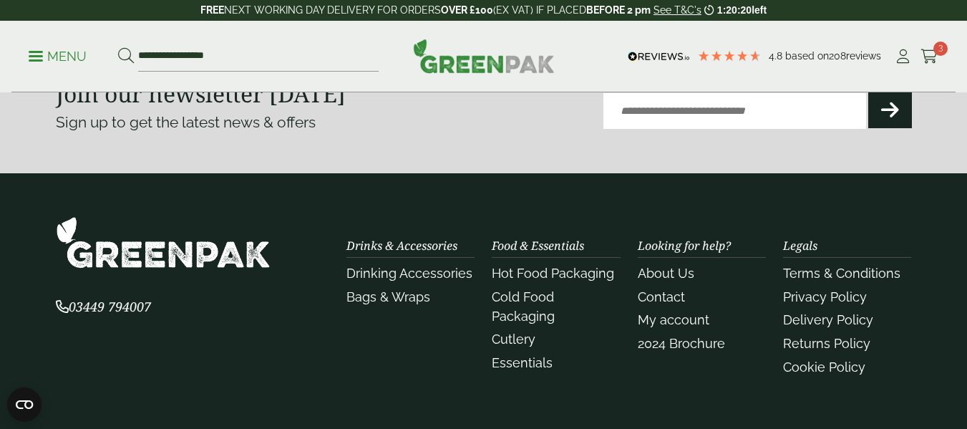
scroll to position [1217, 0]
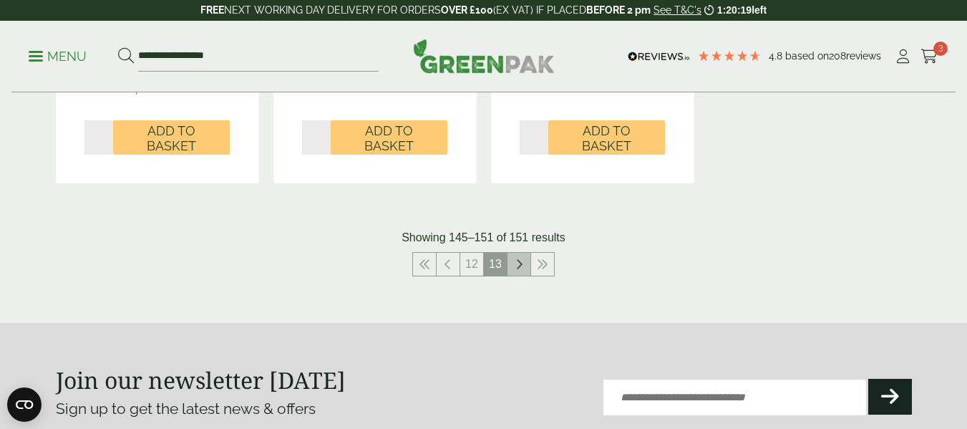
click at [510, 262] on link at bounding box center [518, 264] width 23 height 23
